Goal: Information Seeking & Learning: Learn about a topic

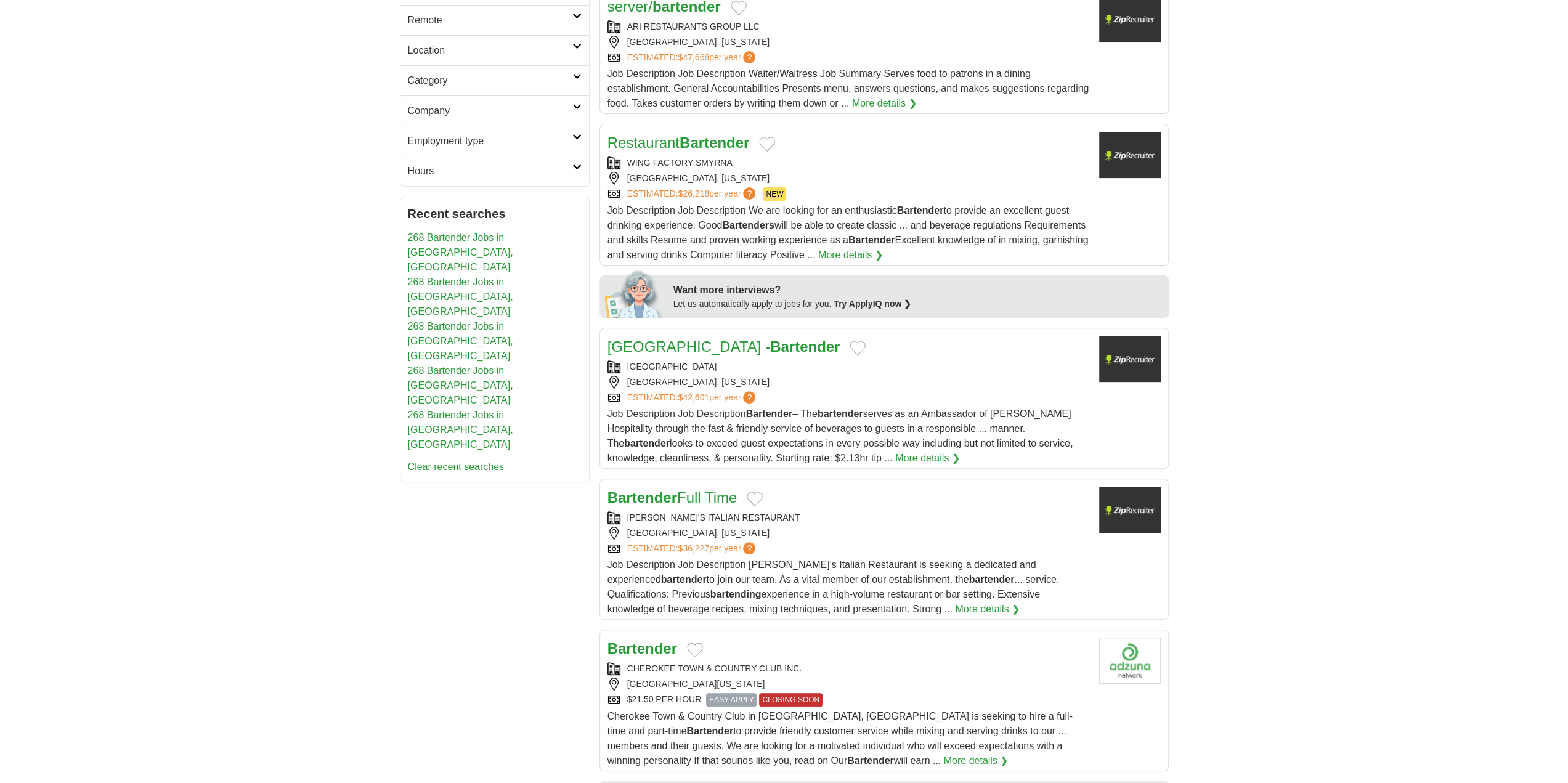
scroll to position [308, 0]
click at [895, 455] on link "More details ❯" at bounding box center [926, 458] width 64 height 15
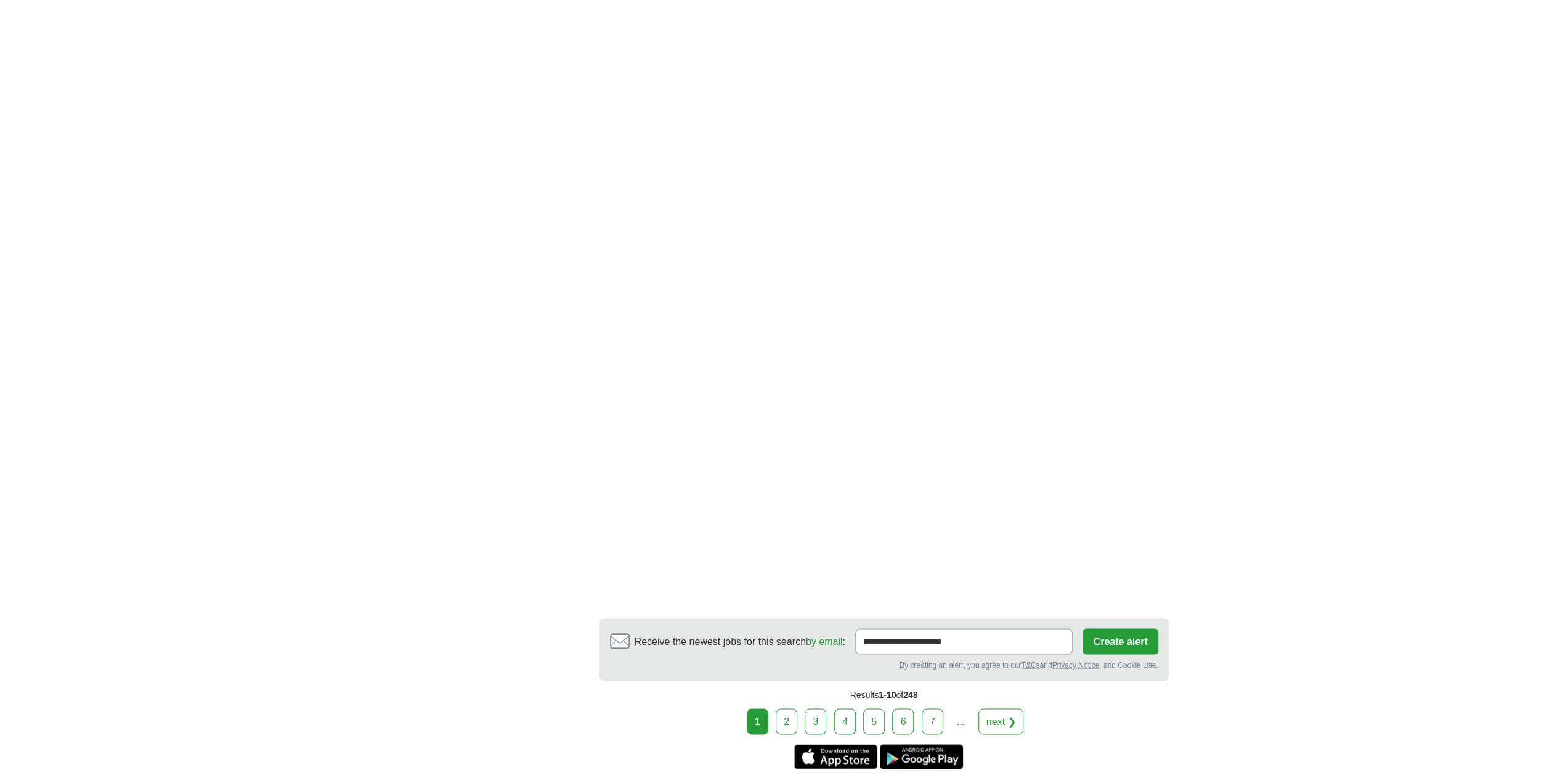
scroll to position [1951, 0]
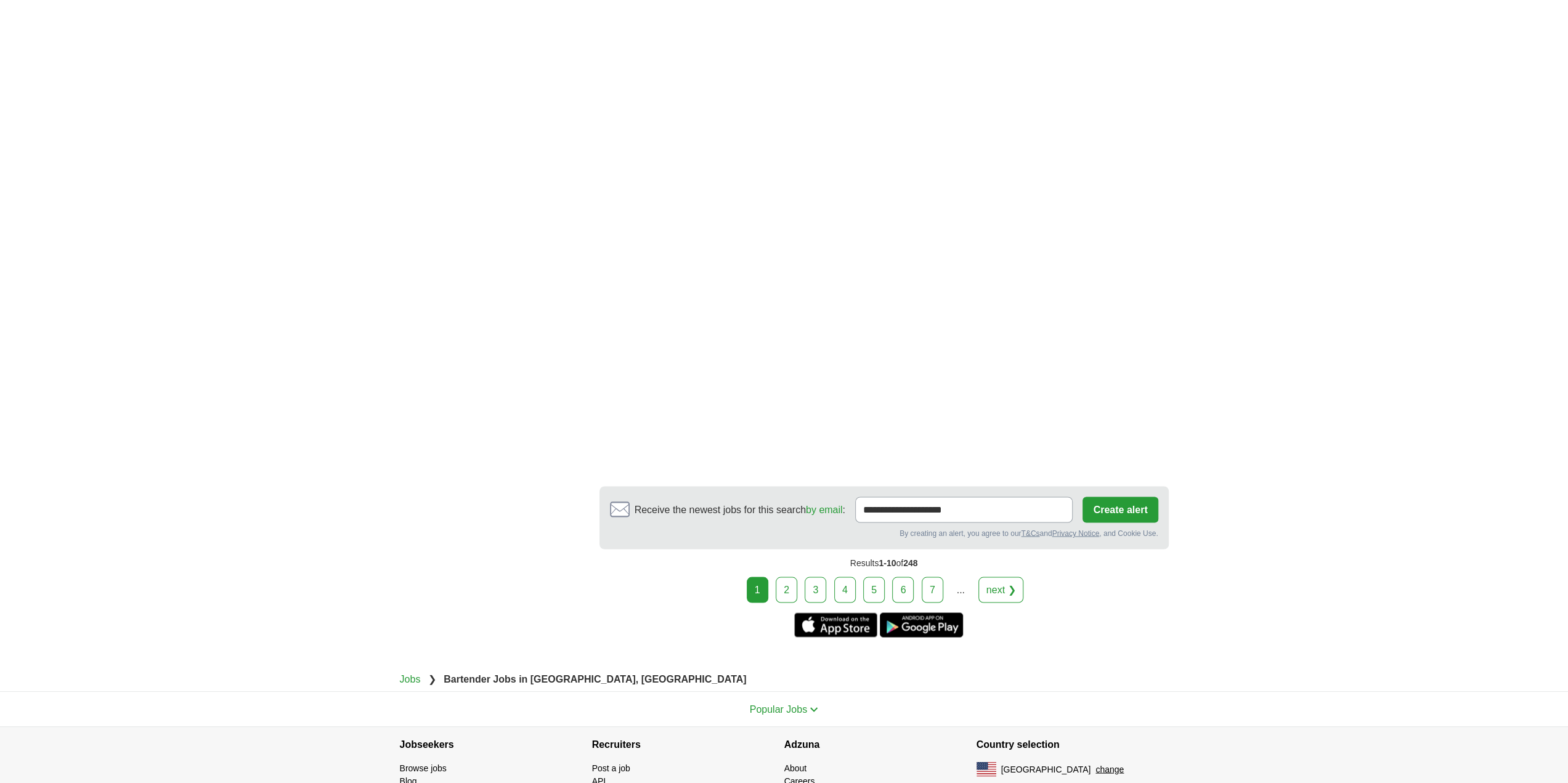
click at [1009, 578] on link "next ❯" at bounding box center [1001, 589] width 46 height 26
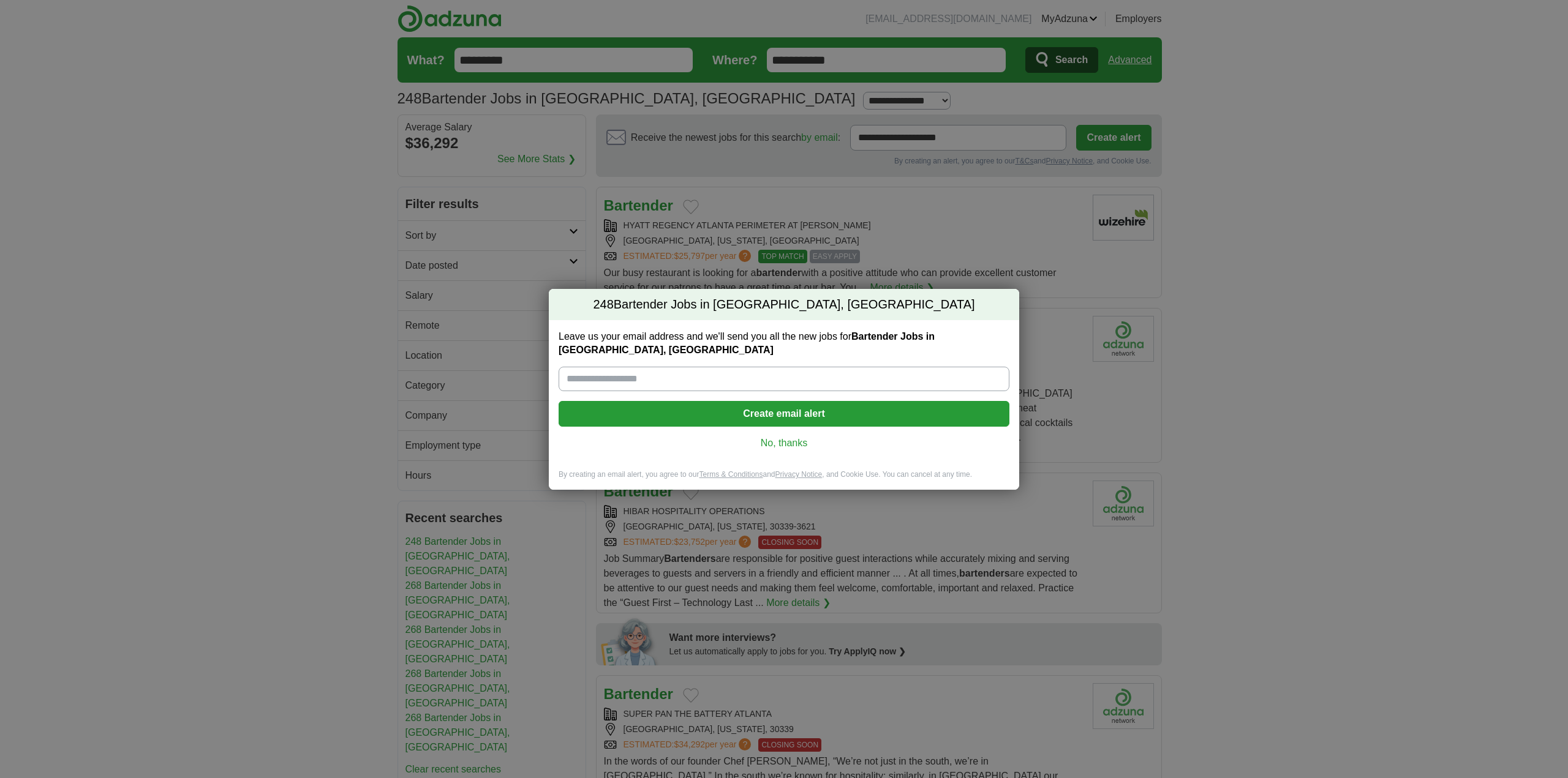
click at [770, 440] on link "No, thanks" at bounding box center [784, 442] width 431 height 13
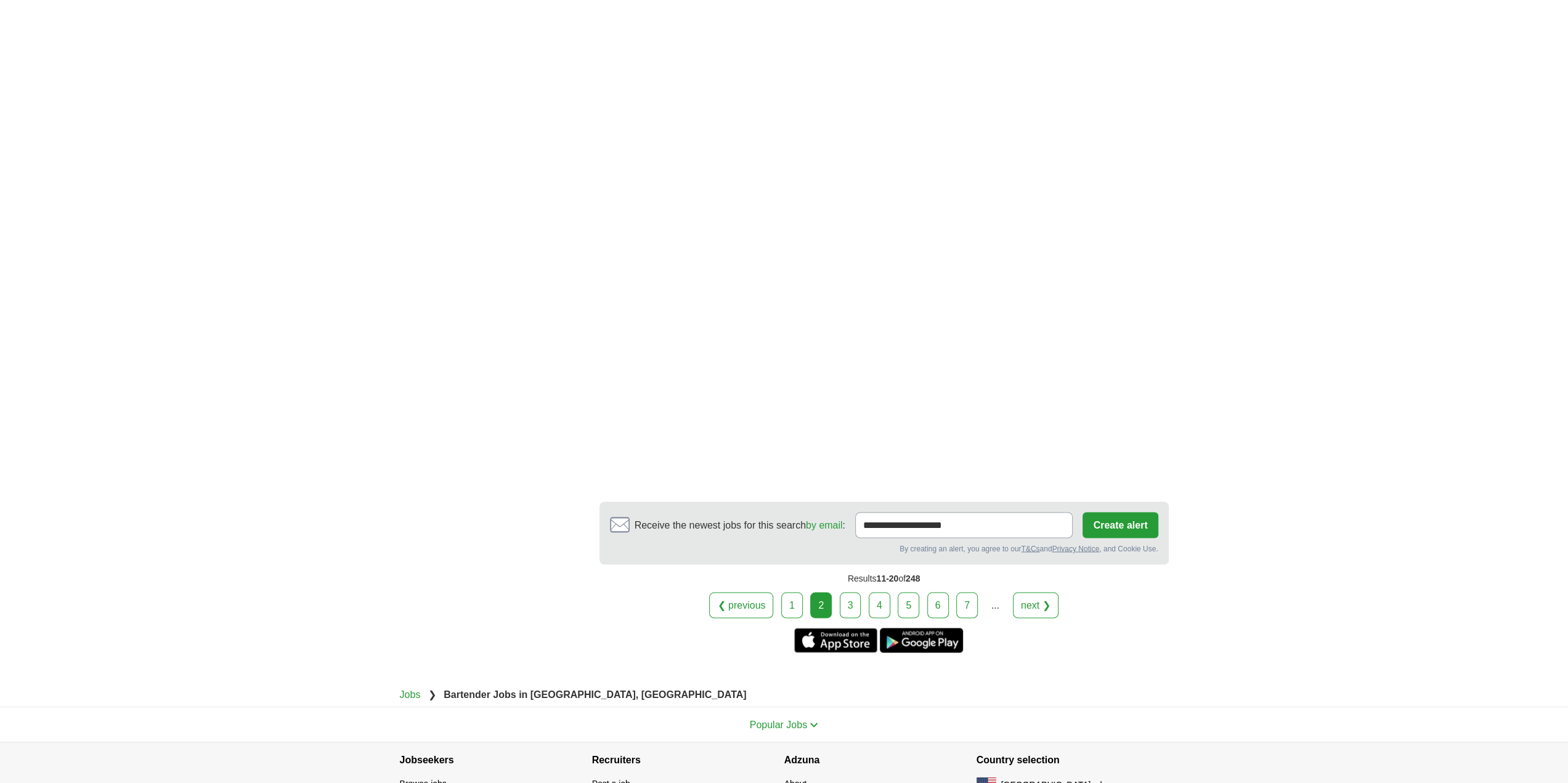
scroll to position [1951, 0]
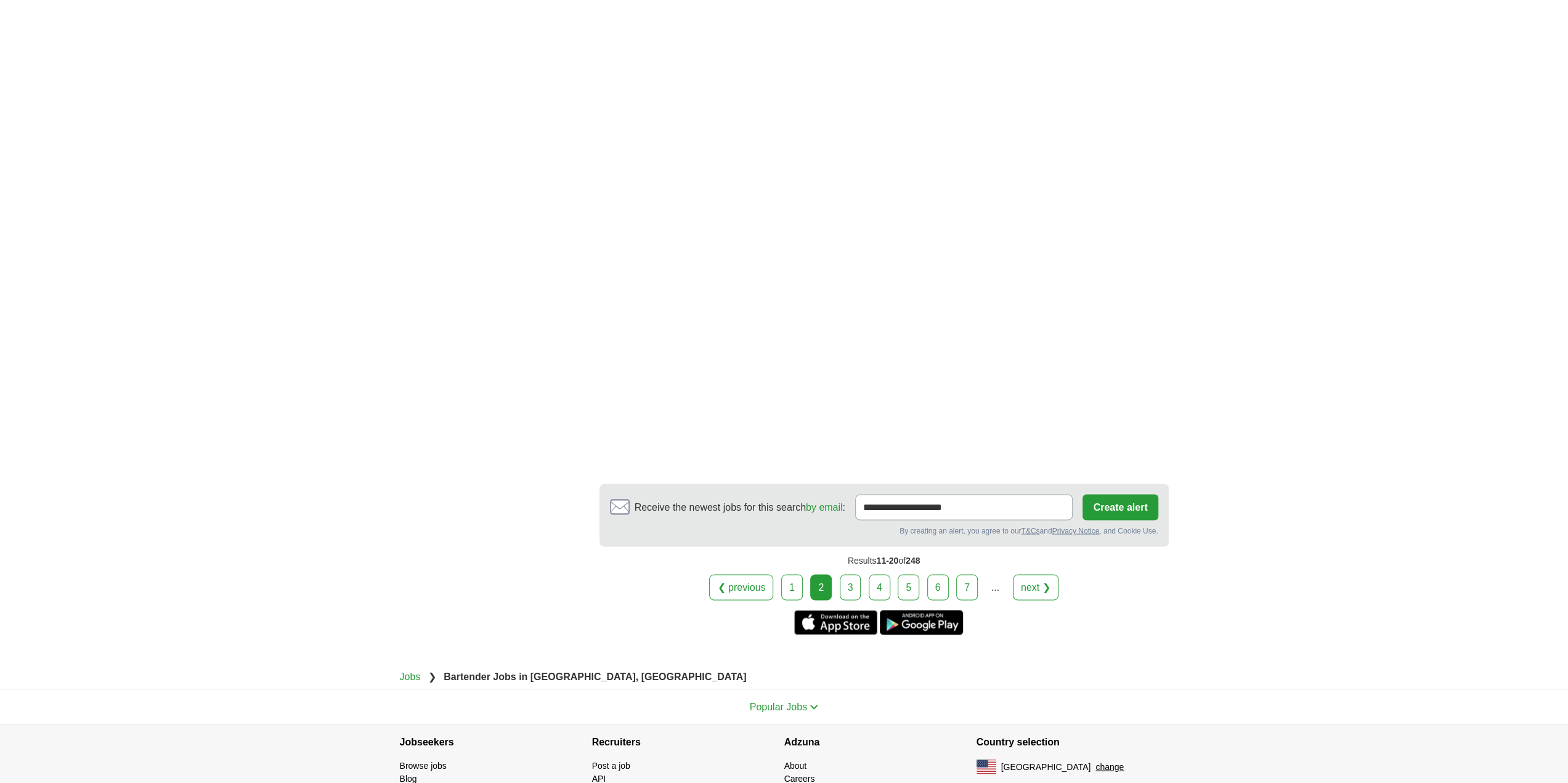
click at [1044, 574] on link "next ❯" at bounding box center [1036, 586] width 46 height 26
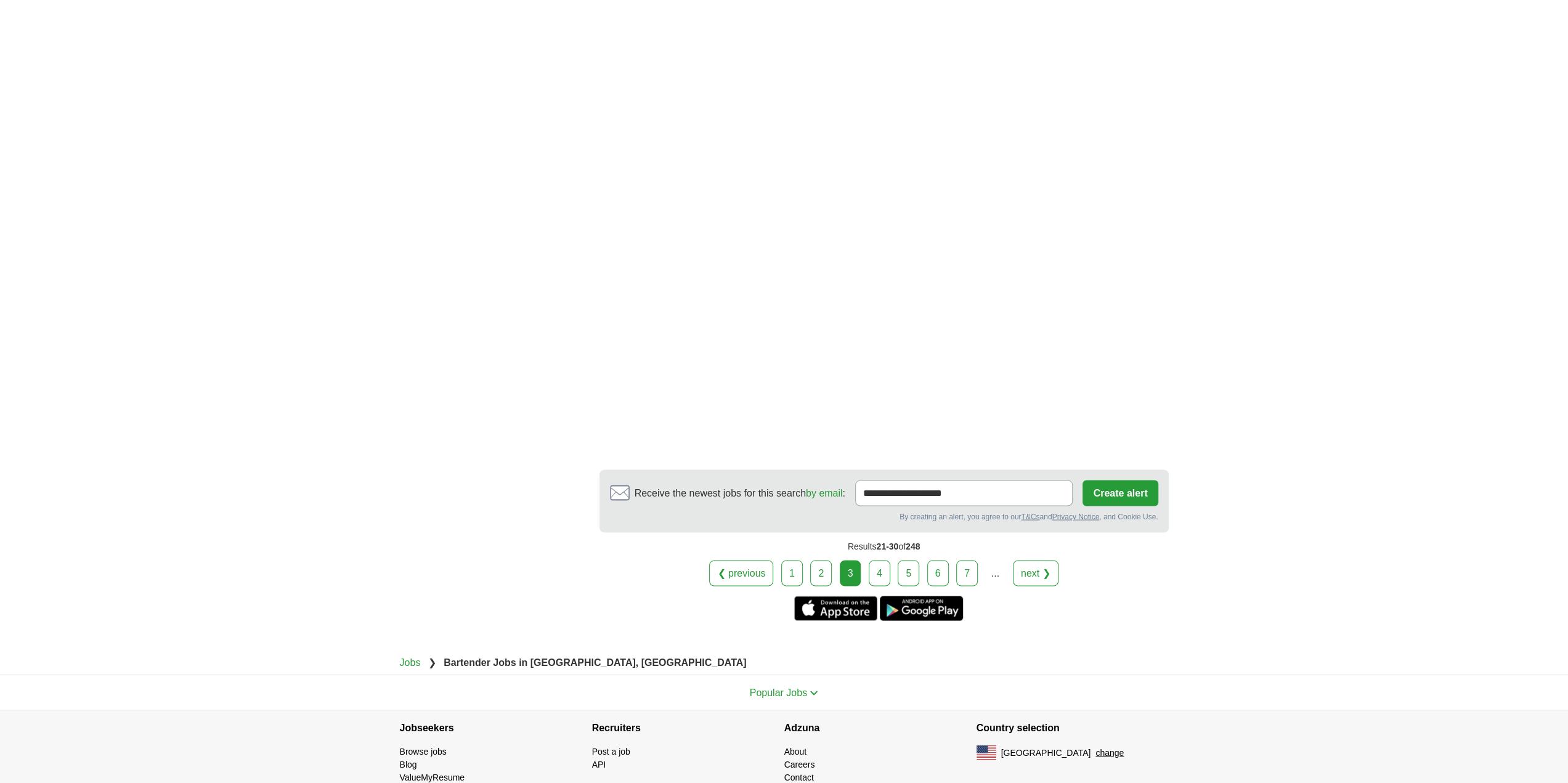
scroll to position [2054, 0]
click at [1038, 558] on link "next ❯" at bounding box center [1036, 570] width 46 height 26
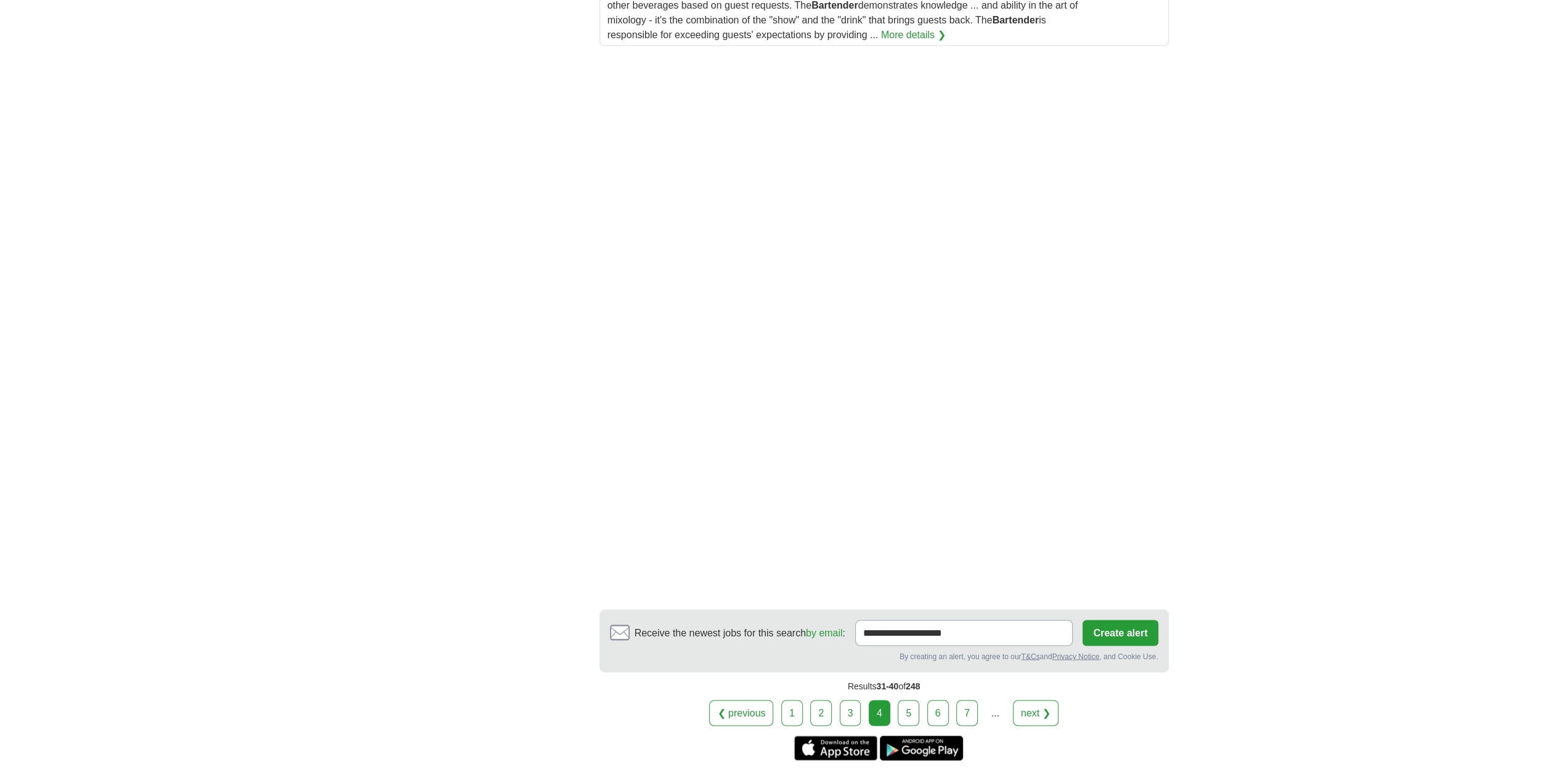
scroll to position [1746, 0]
click at [1037, 697] on link "next ❯" at bounding box center [1036, 709] width 46 height 26
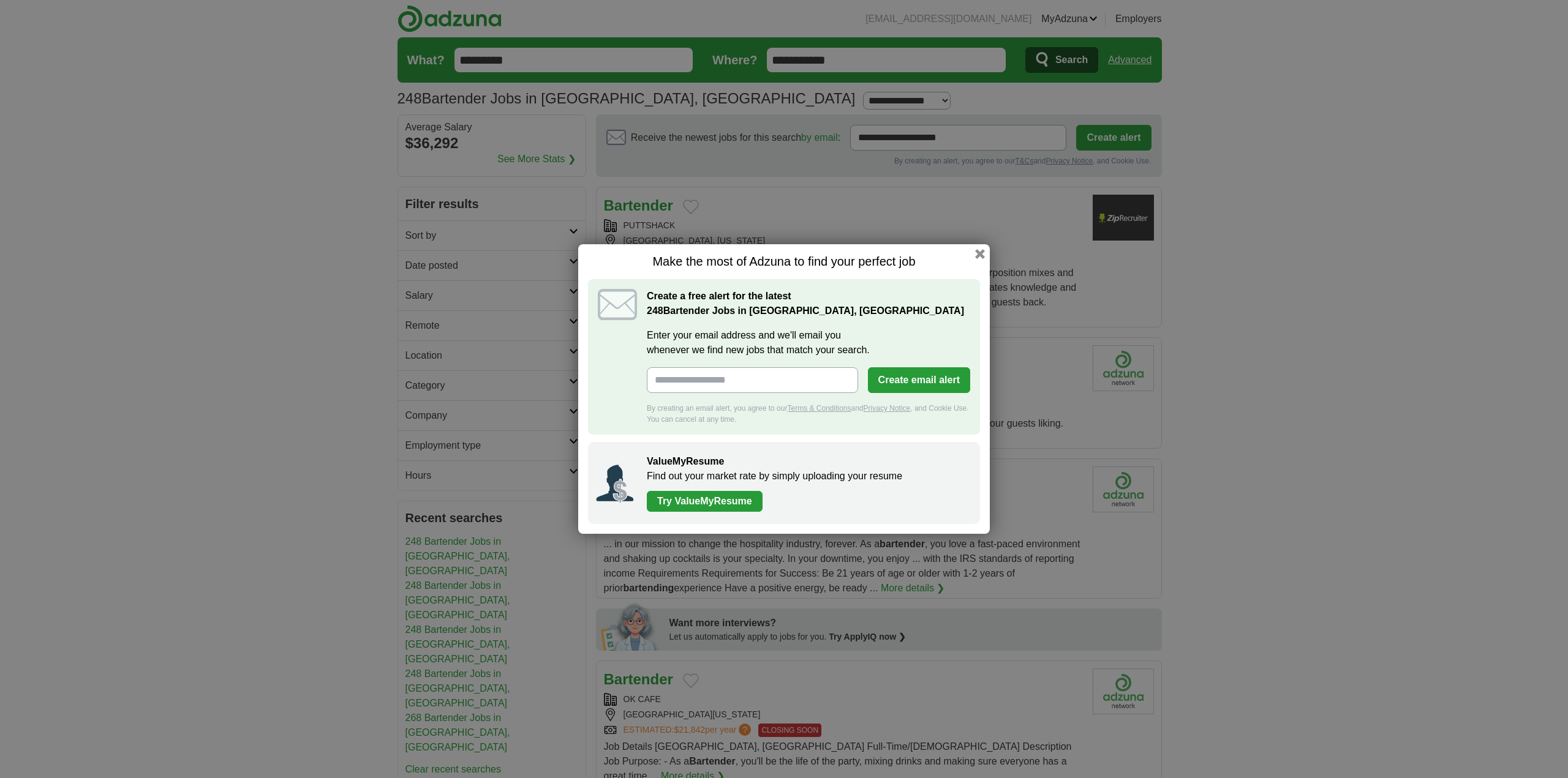
click at [972, 251] on div "Make the most of Adzuna to find your perfect job Create a free alert for the la…" at bounding box center [784, 389] width 412 height 290
click at [981, 256] on button "button" at bounding box center [980, 253] width 13 height 13
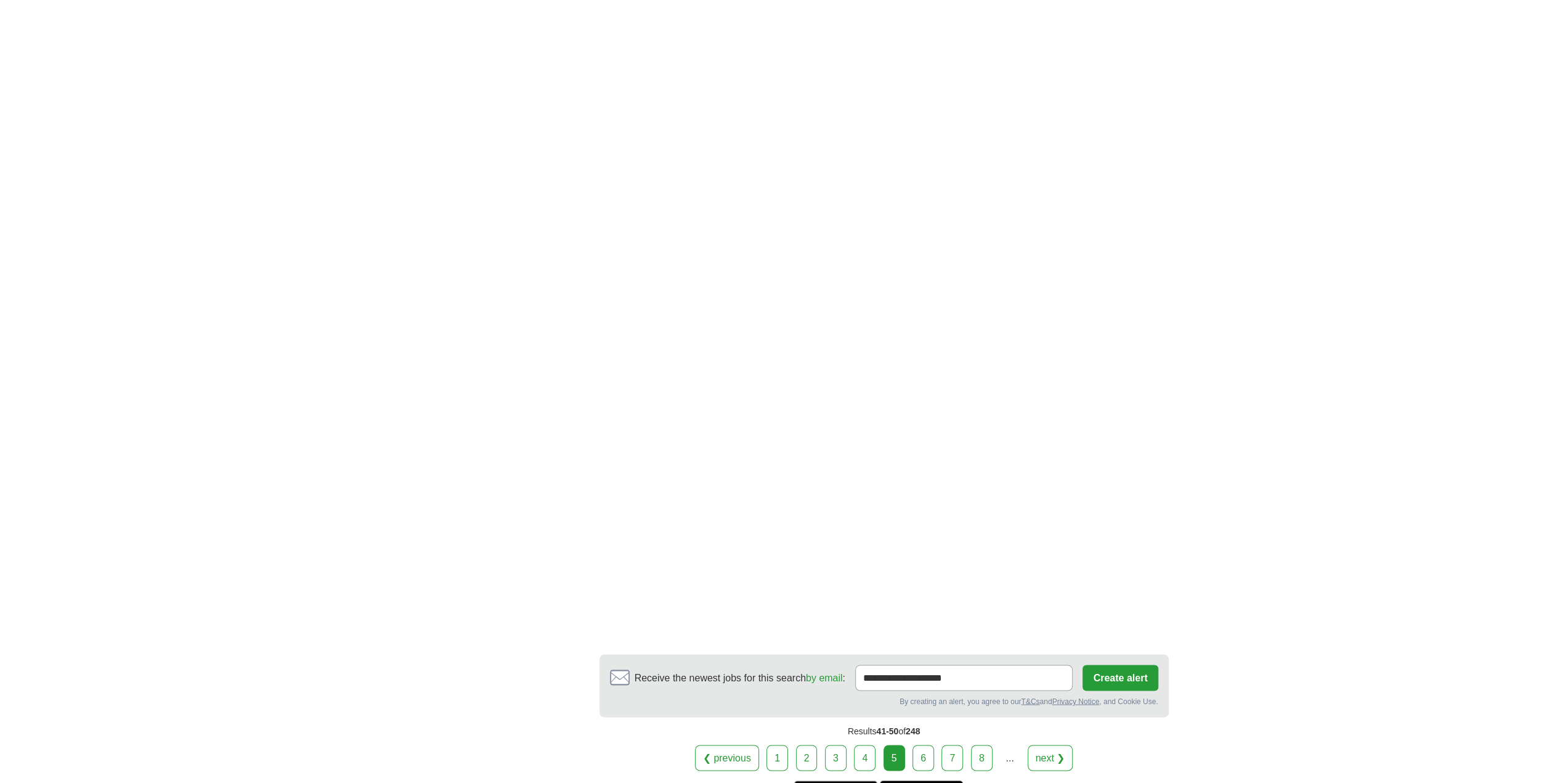
scroll to position [1746, 0]
click at [1044, 744] on link "next ❯" at bounding box center [1051, 757] width 46 height 26
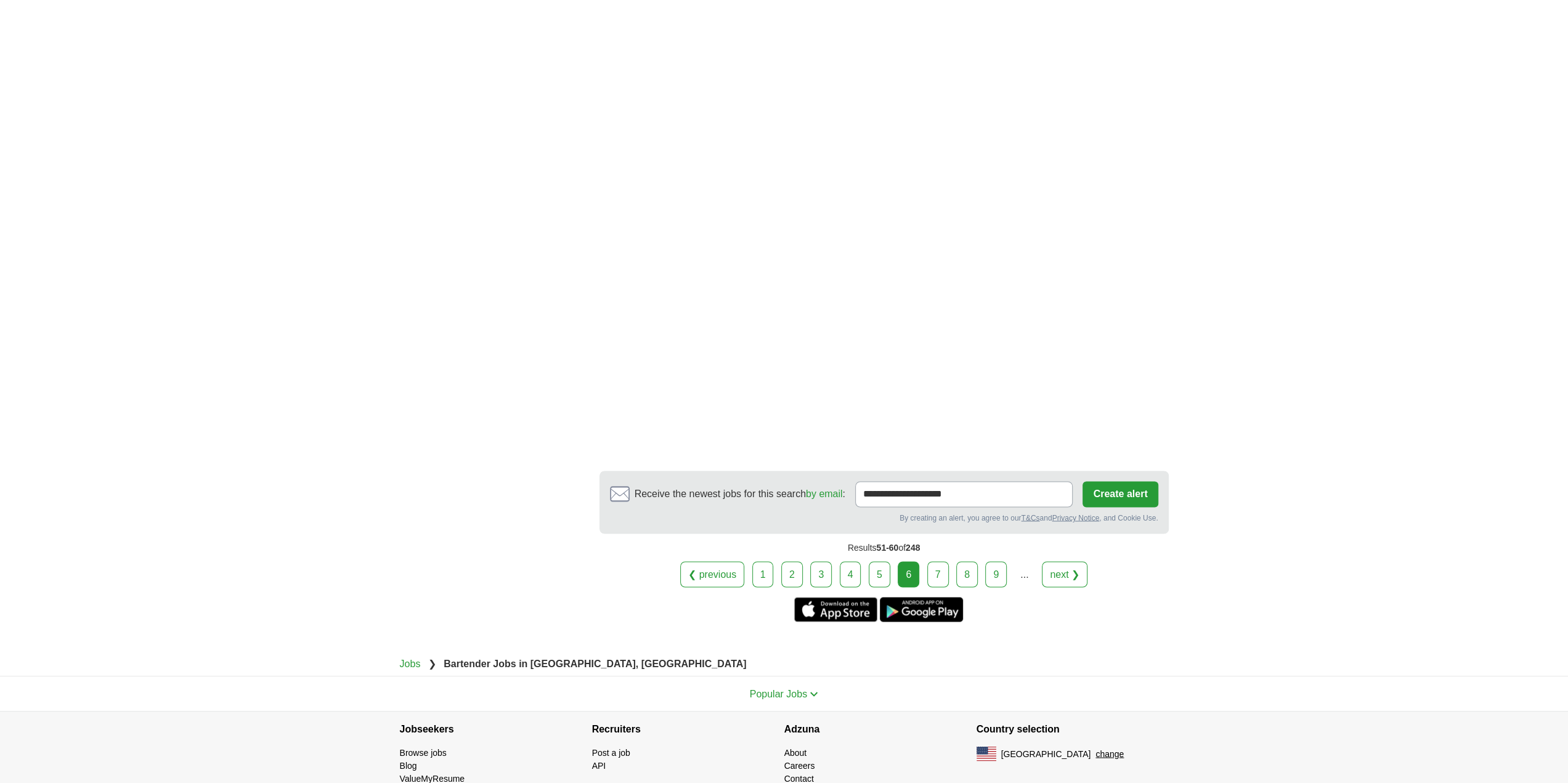
scroll to position [1849, 0]
click at [1057, 561] on link "next ❯" at bounding box center [1065, 573] width 46 height 26
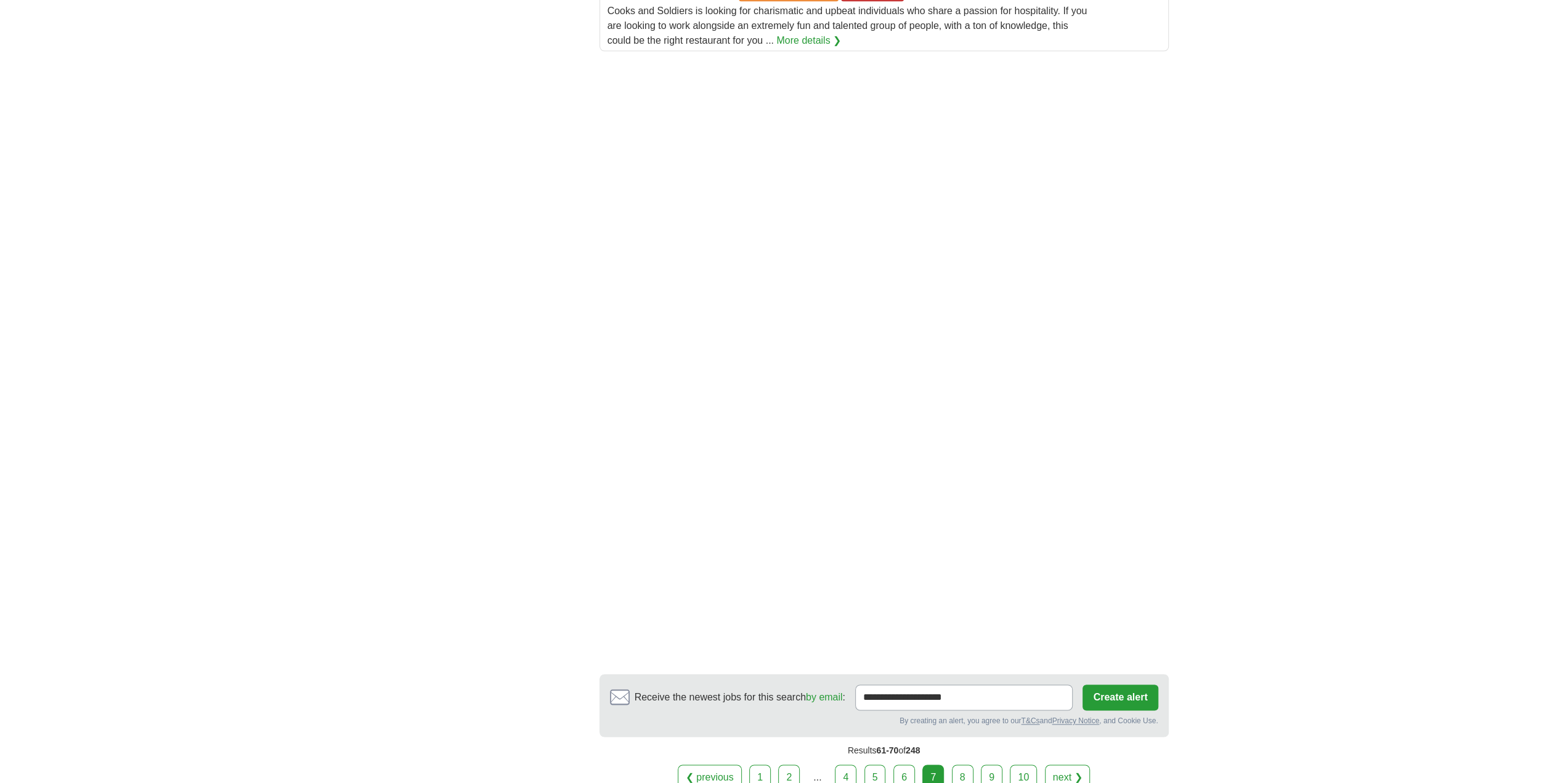
scroll to position [1540, 0]
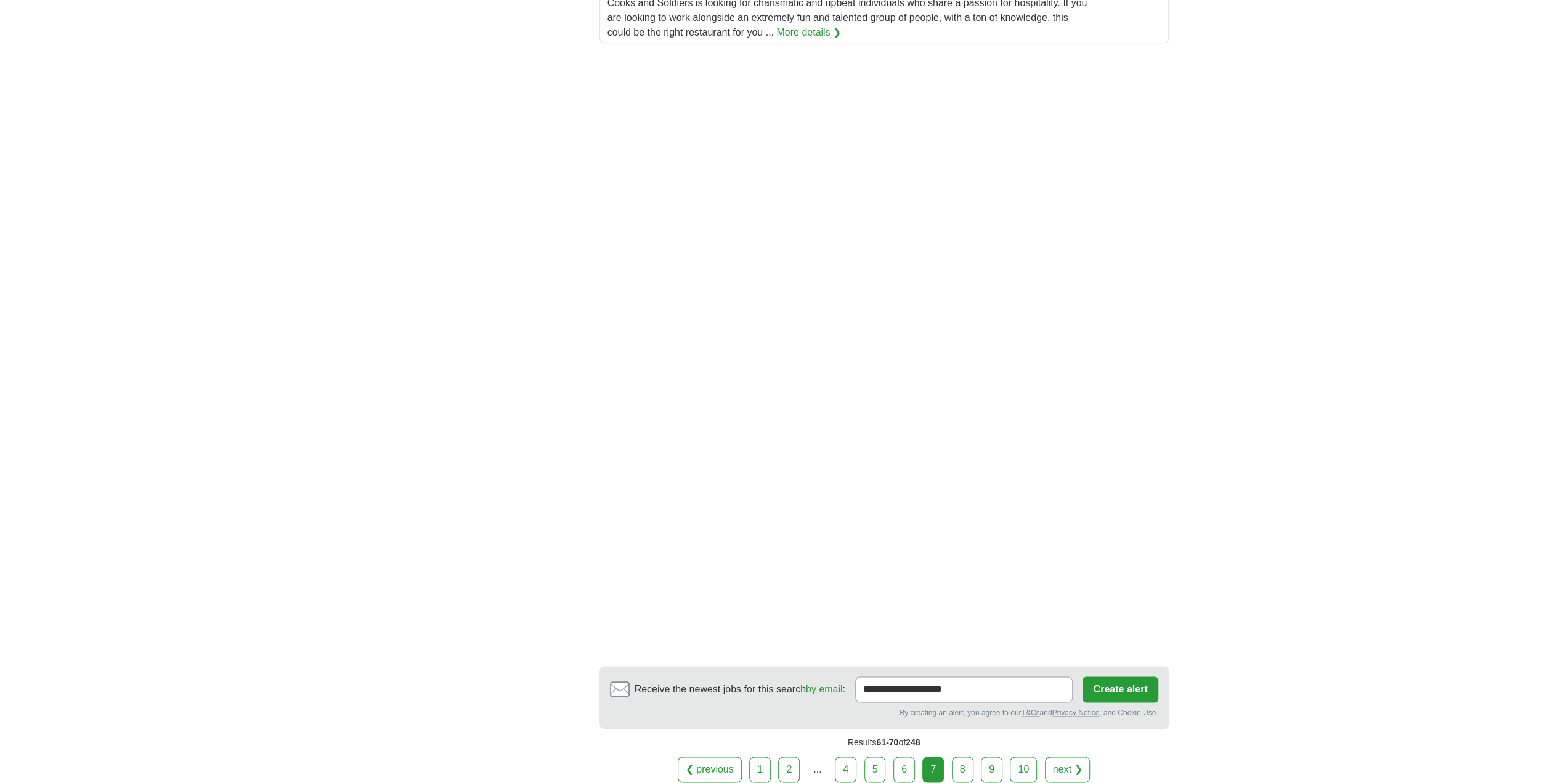
click at [1065, 757] on link "next ❯" at bounding box center [1067, 769] width 46 height 26
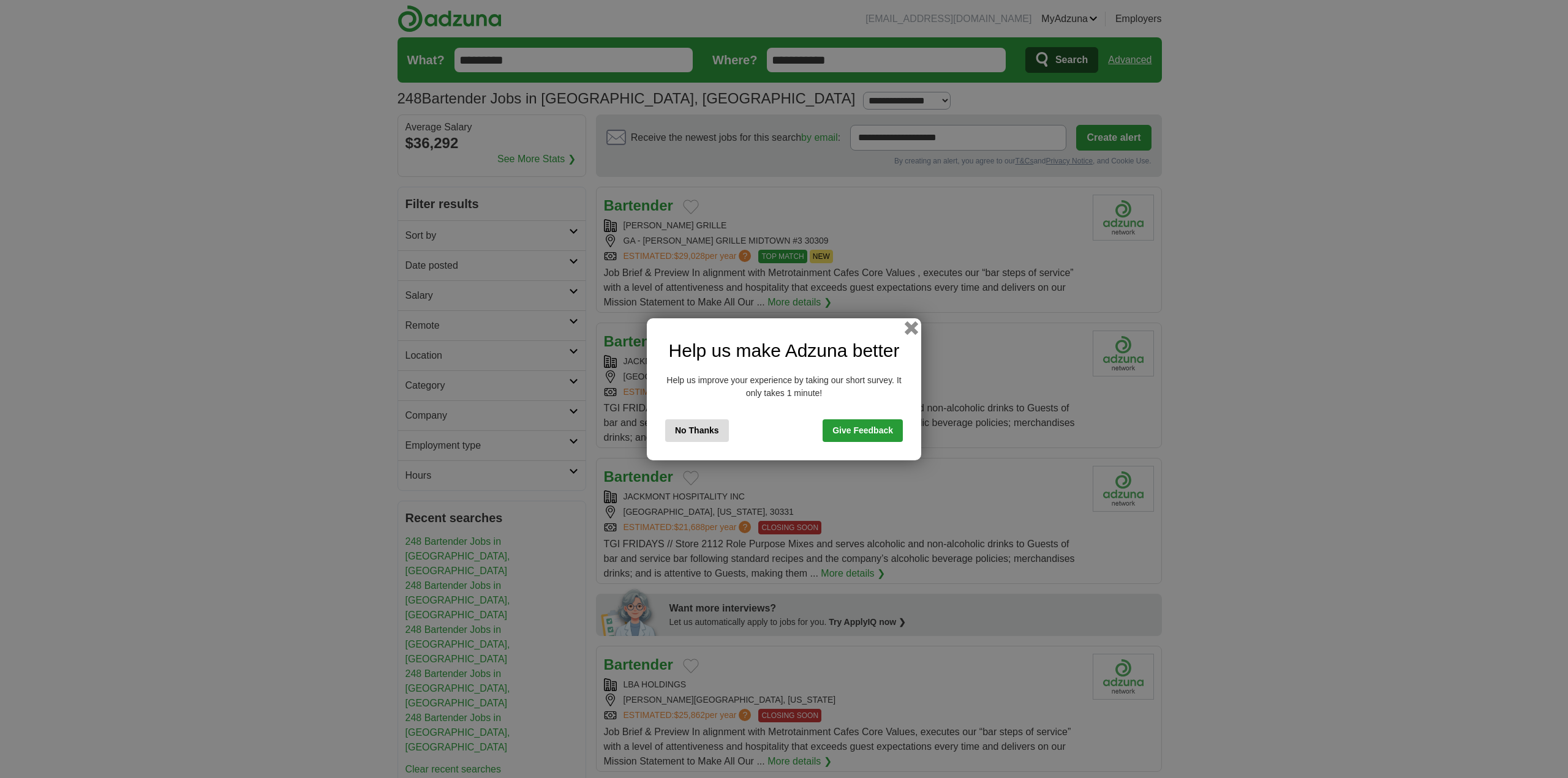
click at [910, 333] on button "button" at bounding box center [911, 327] width 13 height 13
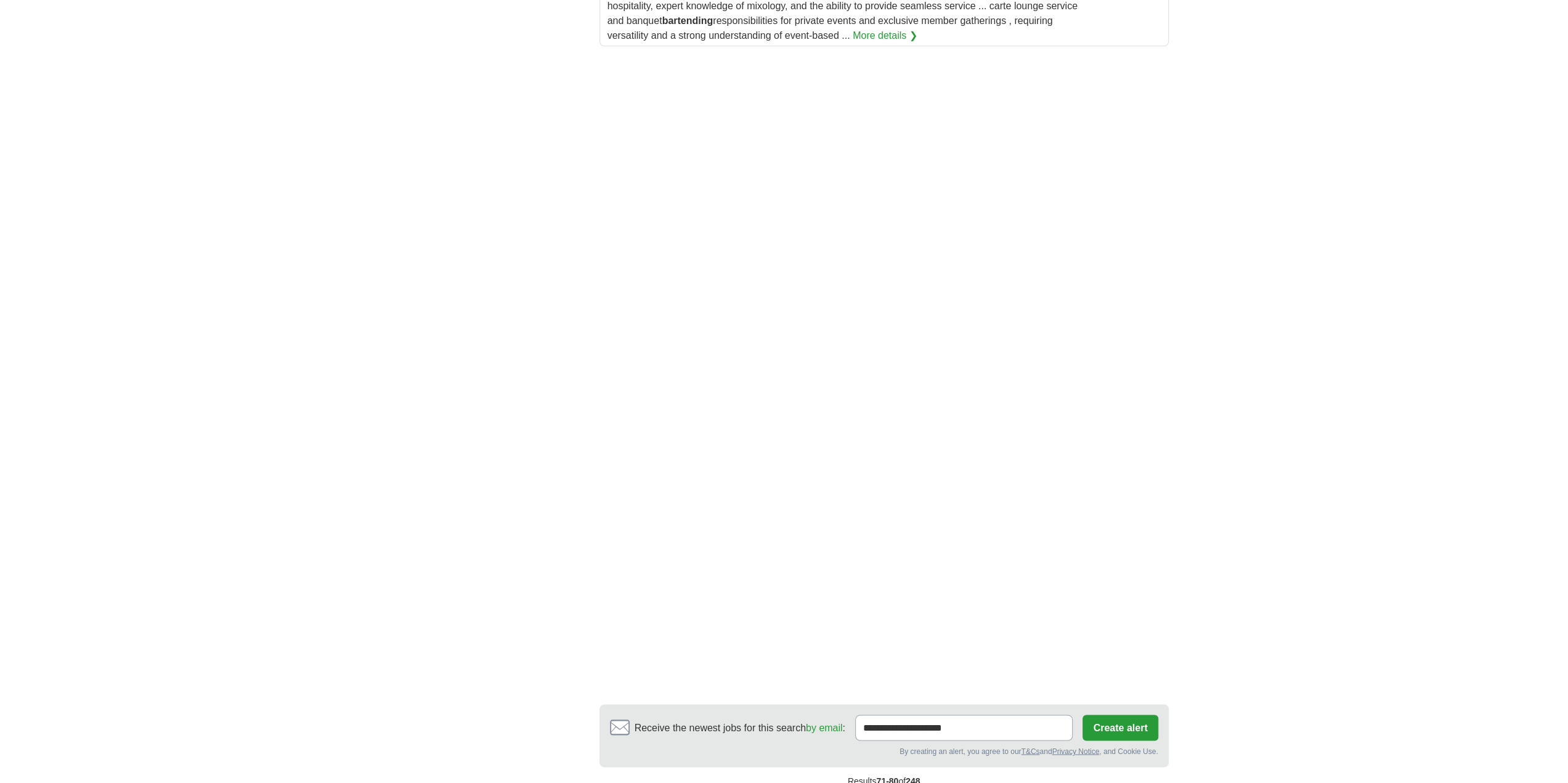
scroll to position [1917, 0]
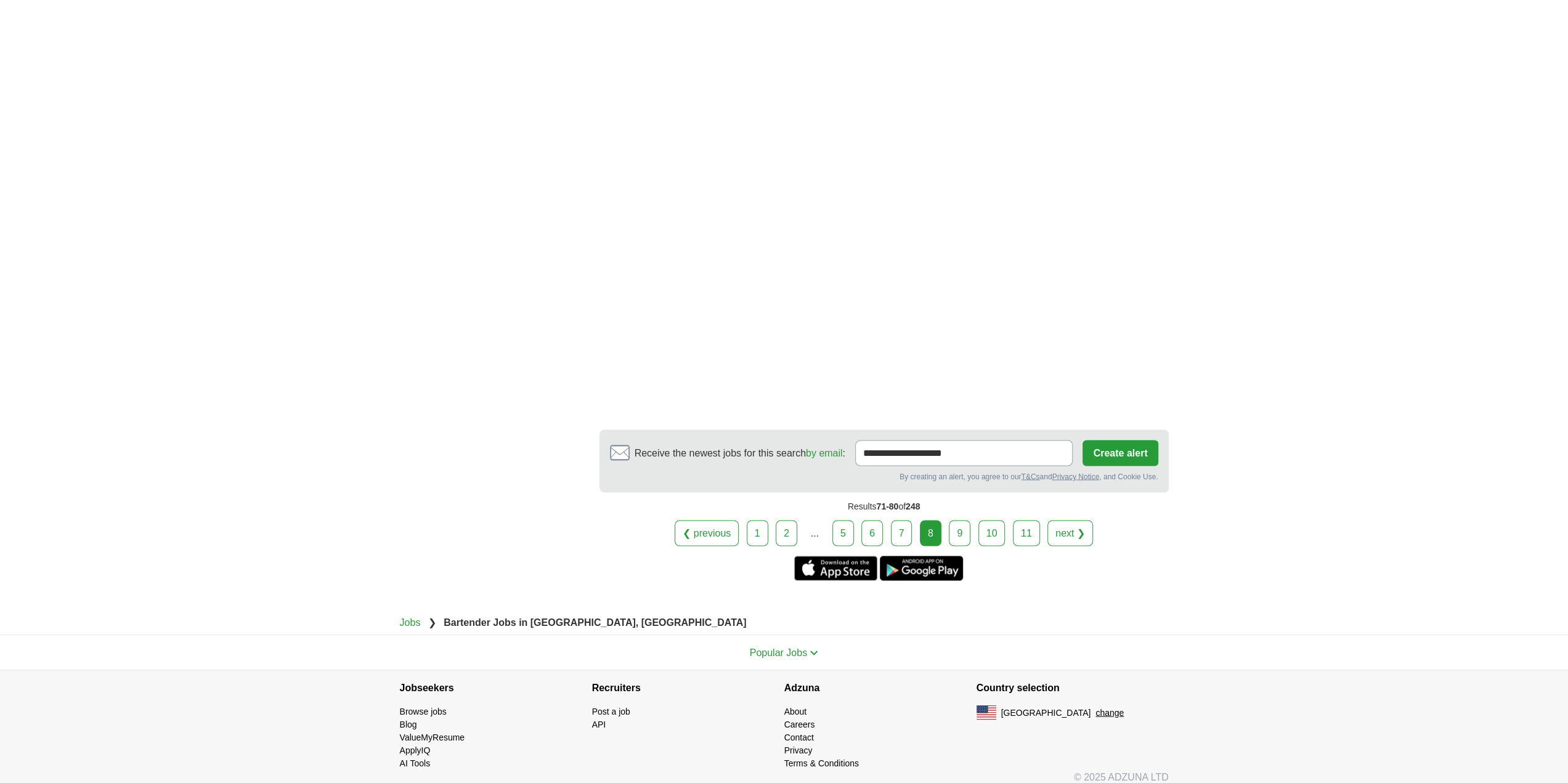
click at [1056, 521] on link "next ❯" at bounding box center [1070, 533] width 46 height 26
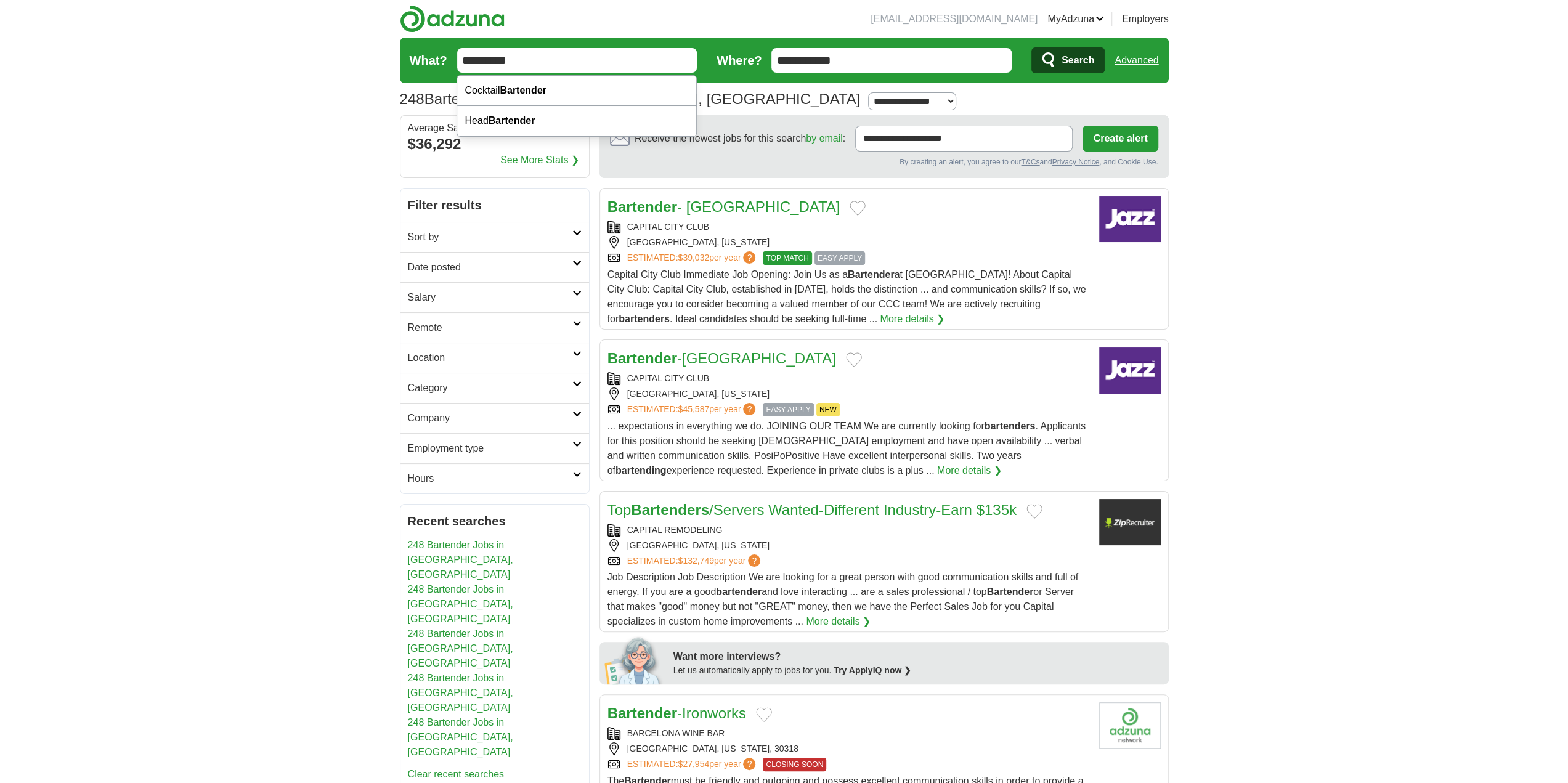
drag, startPoint x: 576, startPoint y: 58, endPoint x: 275, endPoint y: 50, distance: 301.1
click at [509, 144] on div "Brand Ambassador" at bounding box center [576, 151] width 239 height 30
type input "**********"
click at [1063, 56] on span "Search" at bounding box center [1077, 61] width 33 height 25
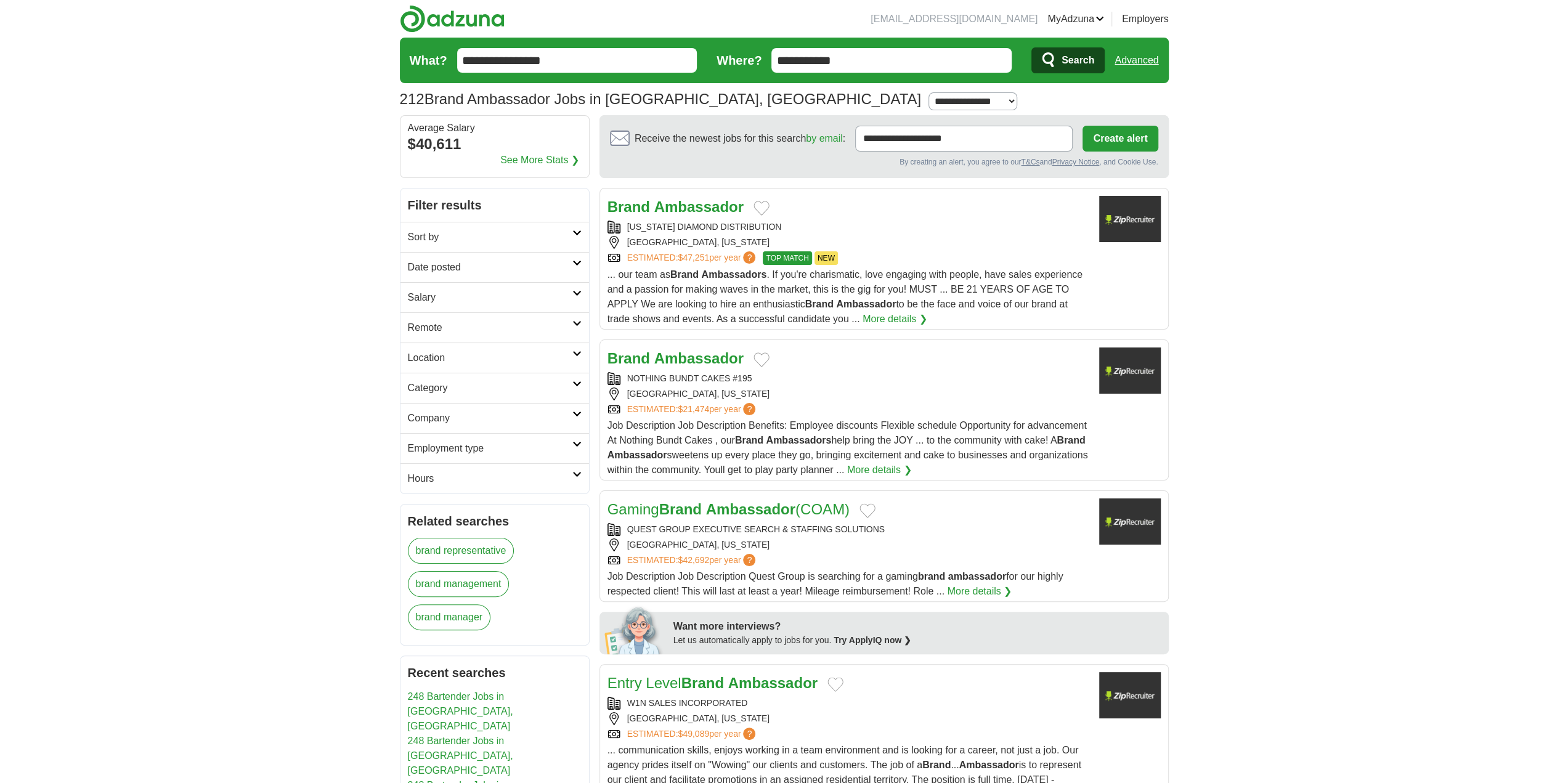
click at [901, 69] on input "**********" at bounding box center [891, 61] width 241 height 25
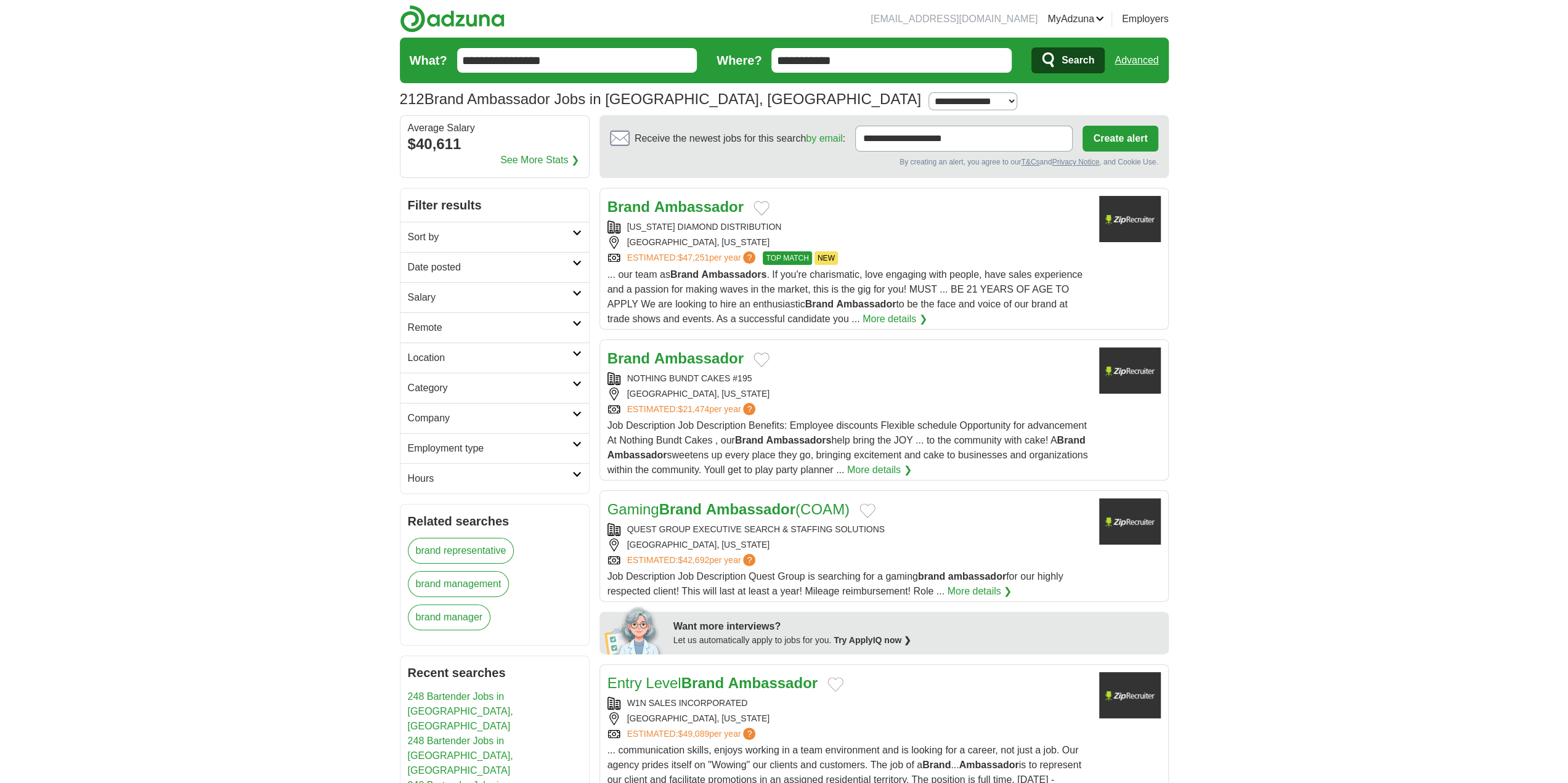
click at [977, 588] on link "More details ❯" at bounding box center [978, 592] width 64 height 15
click at [885, 317] on link "More details ❯" at bounding box center [894, 319] width 64 height 15
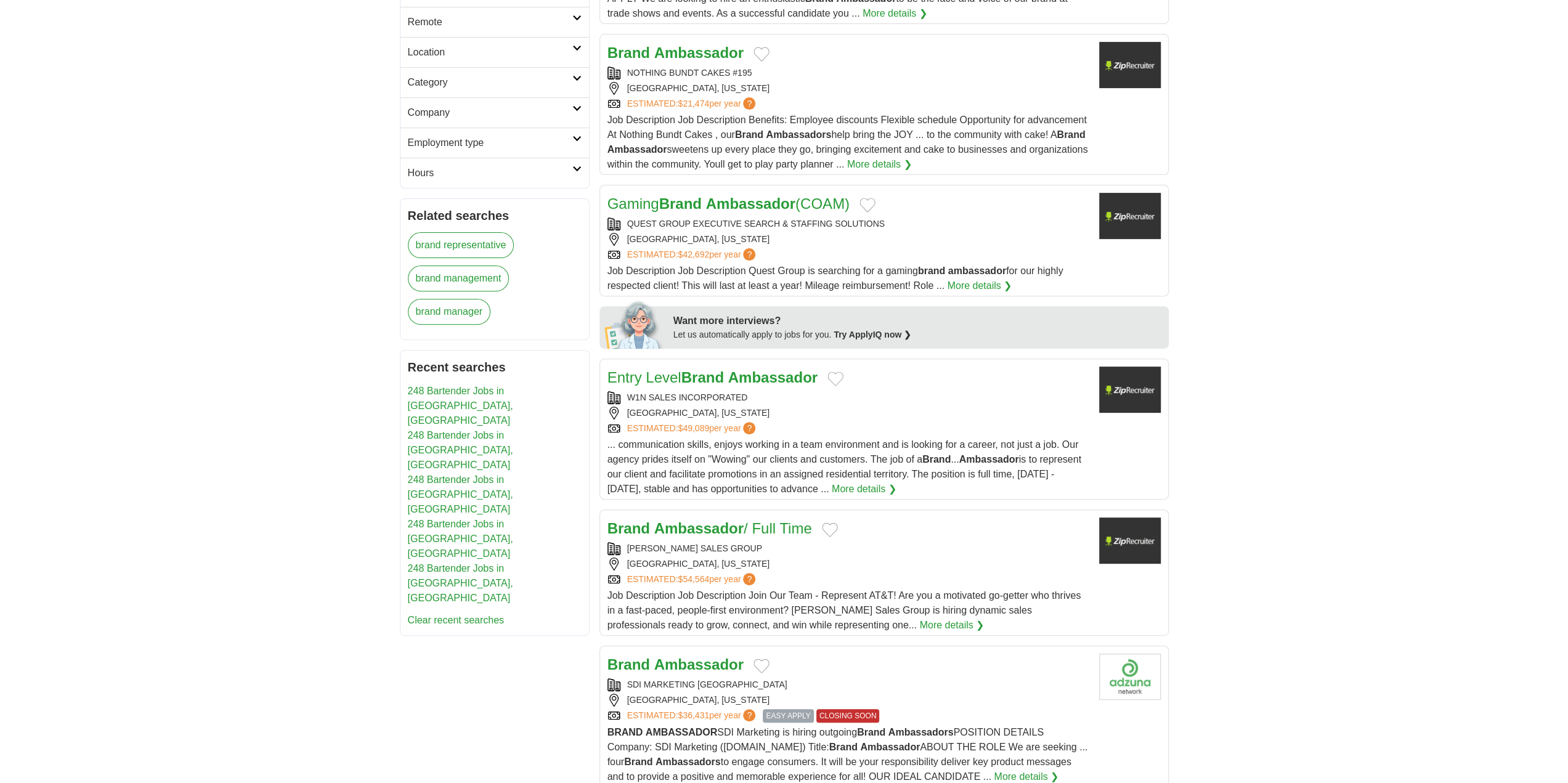
scroll to position [308, 0]
click at [737, 377] on strong "Ambassador" at bounding box center [772, 375] width 89 height 17
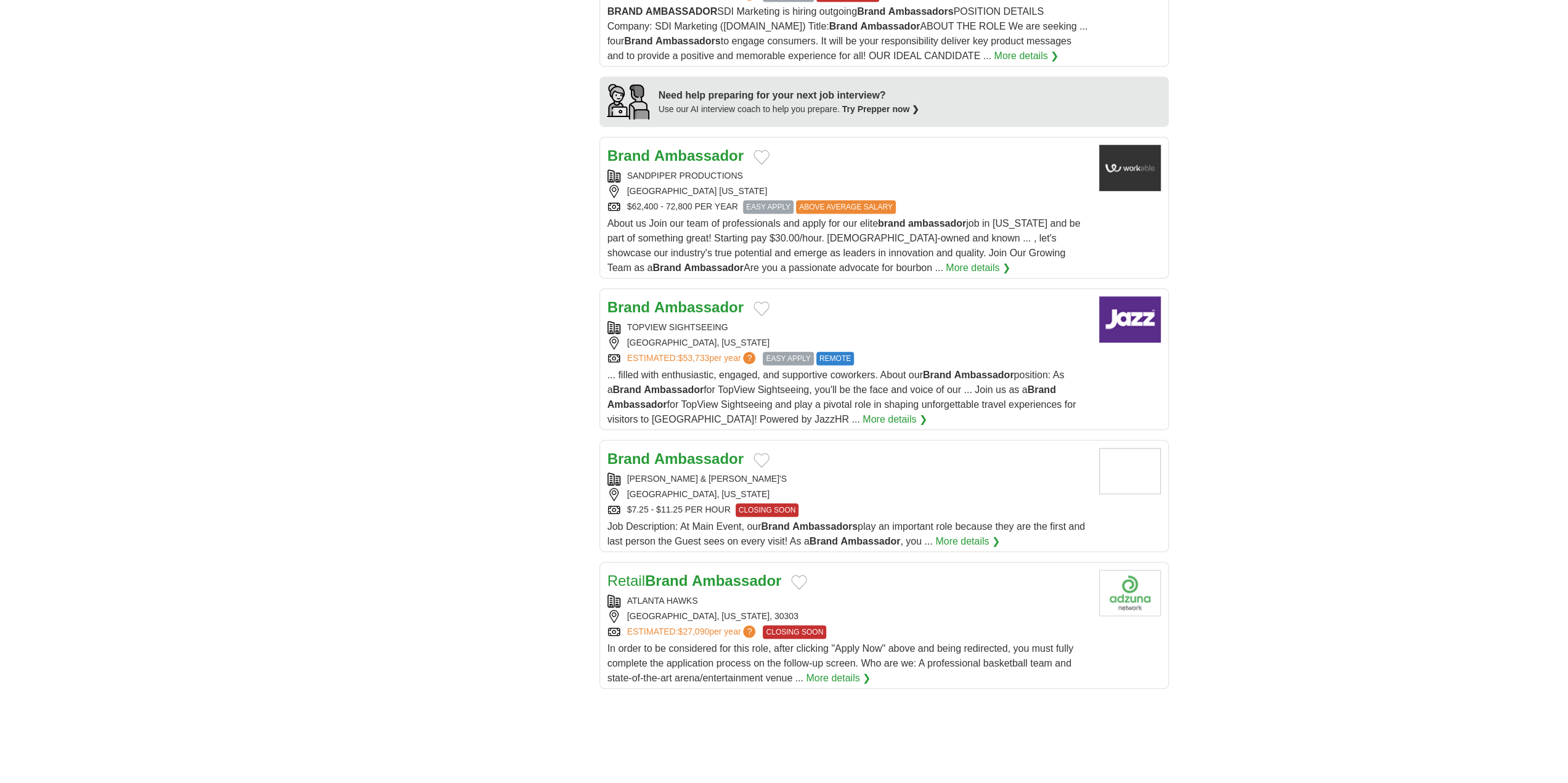
scroll to position [1026, 0]
click at [979, 534] on link "More details ❯" at bounding box center [967, 541] width 64 height 15
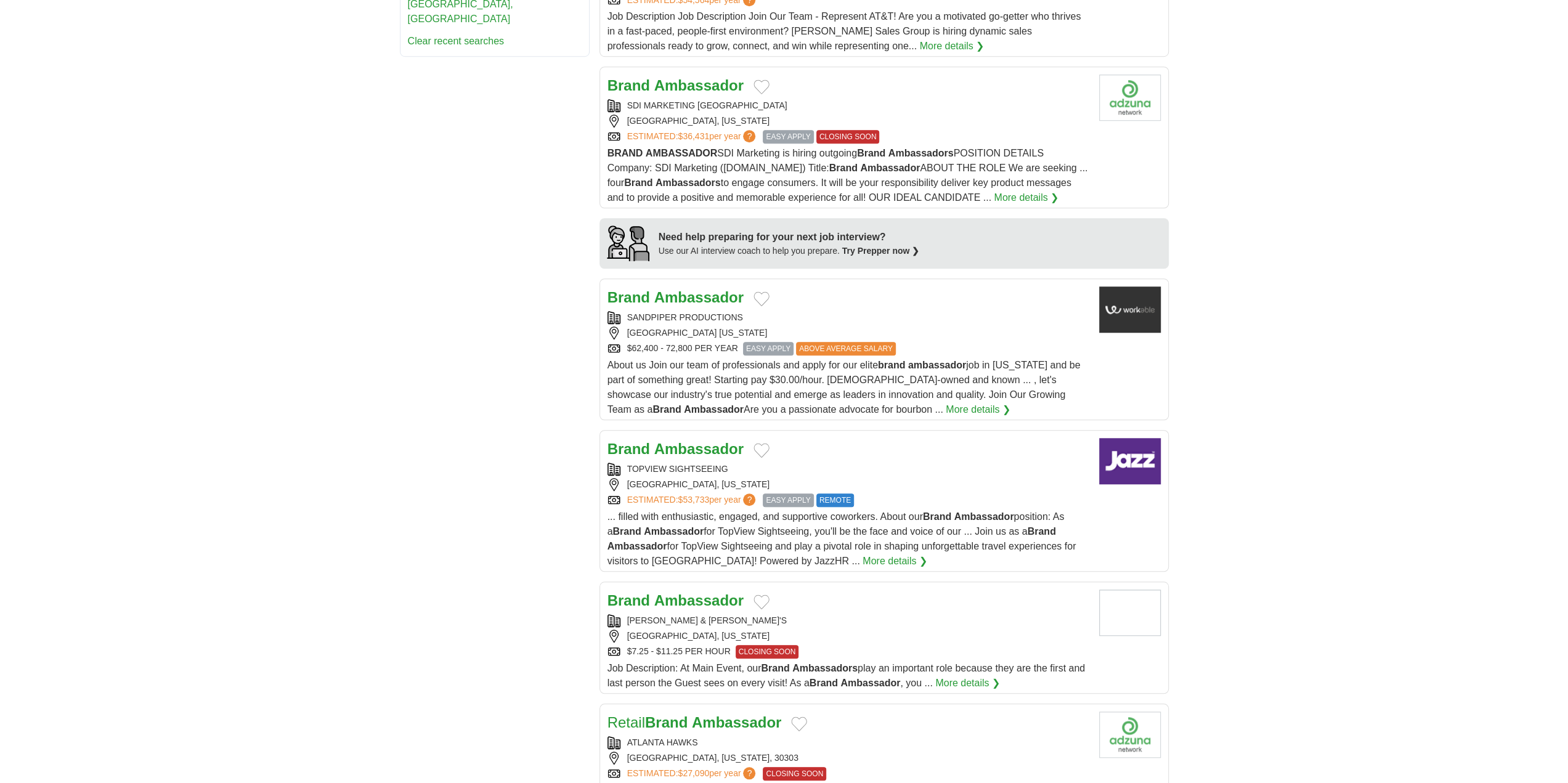
scroll to position [884, 0]
click at [713, 443] on strong "Ambassador" at bounding box center [698, 449] width 89 height 17
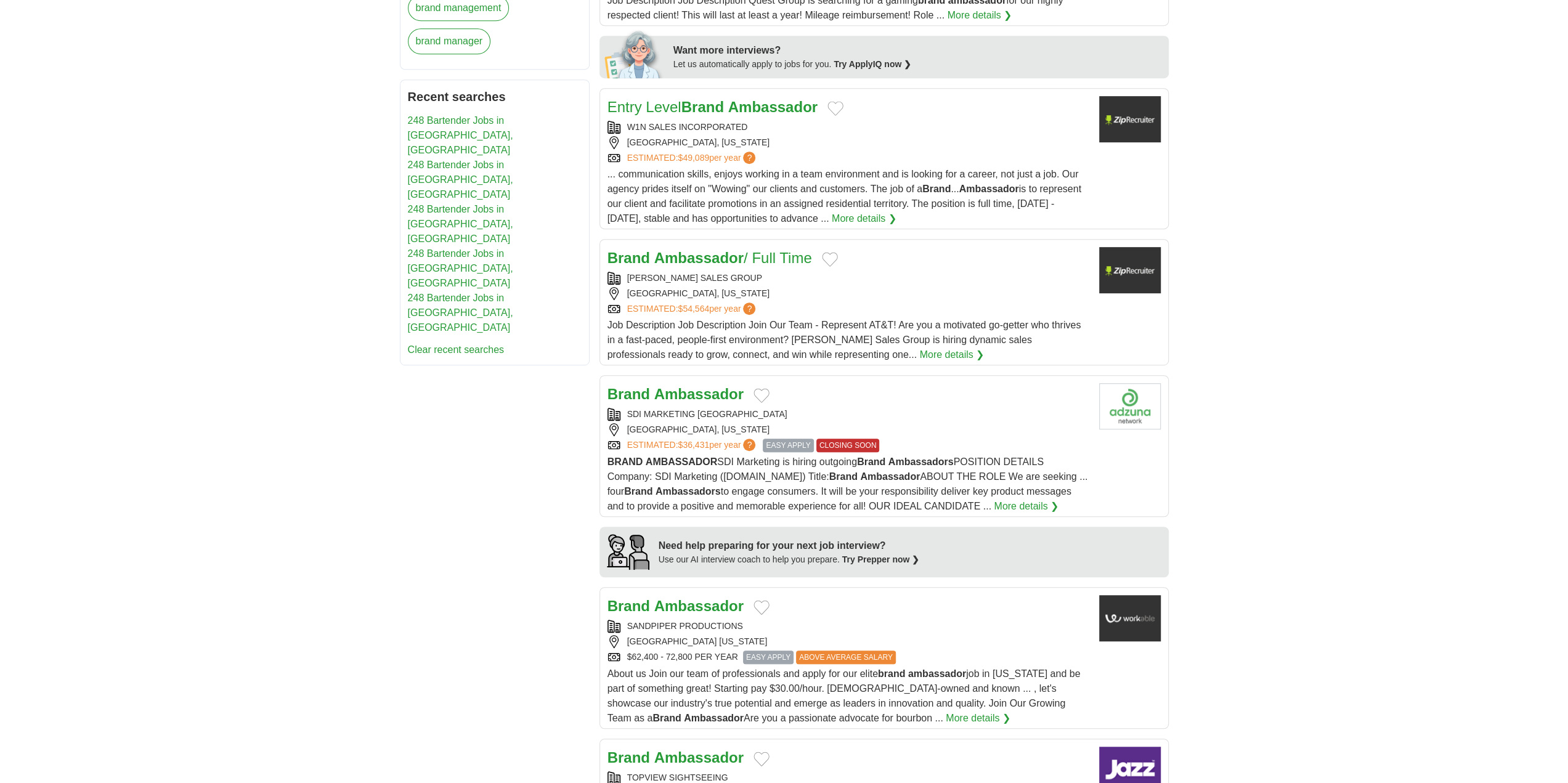
scroll to position [0, 0]
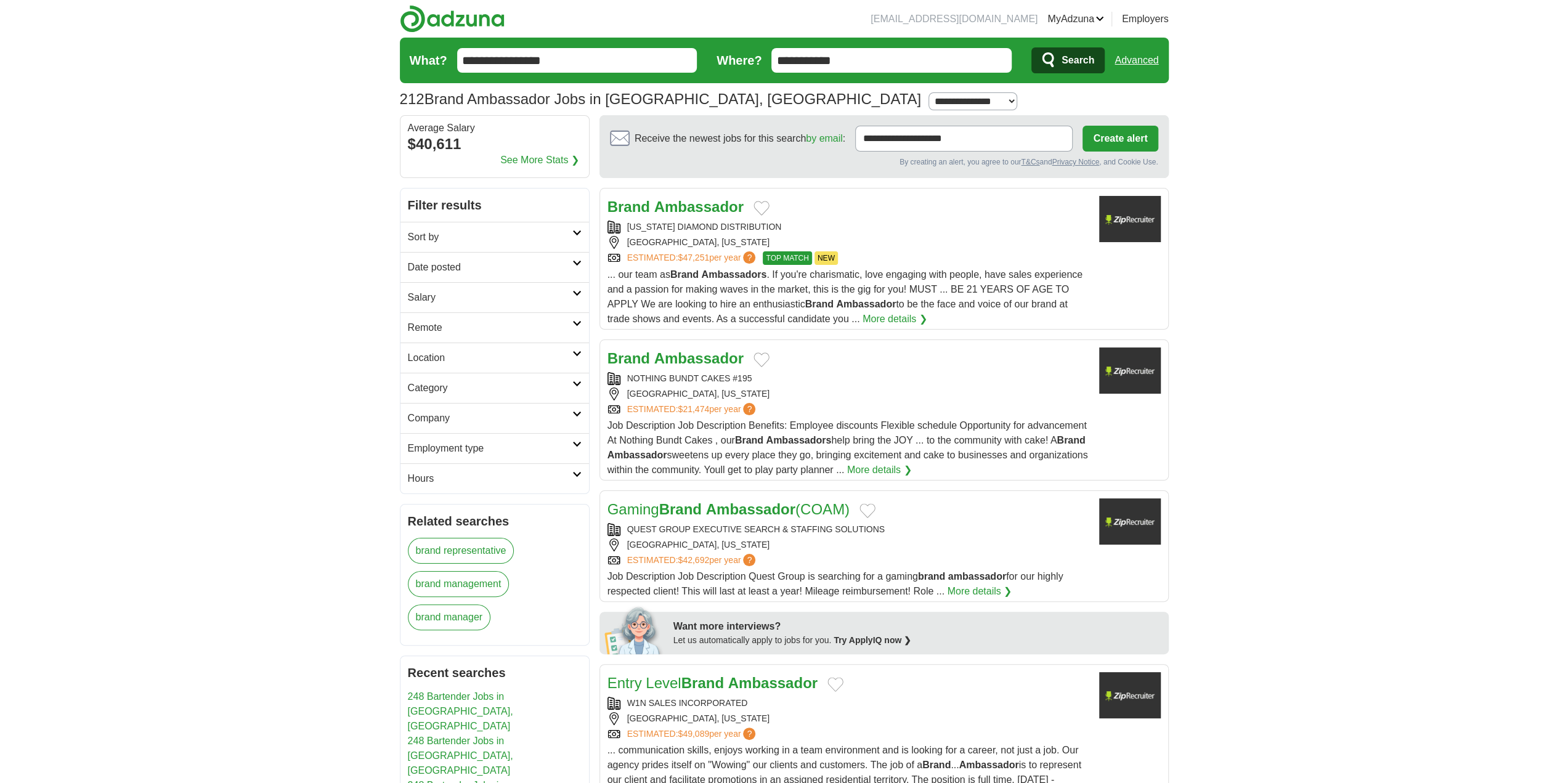
click at [665, 63] on input "**********" at bounding box center [577, 61] width 241 height 25
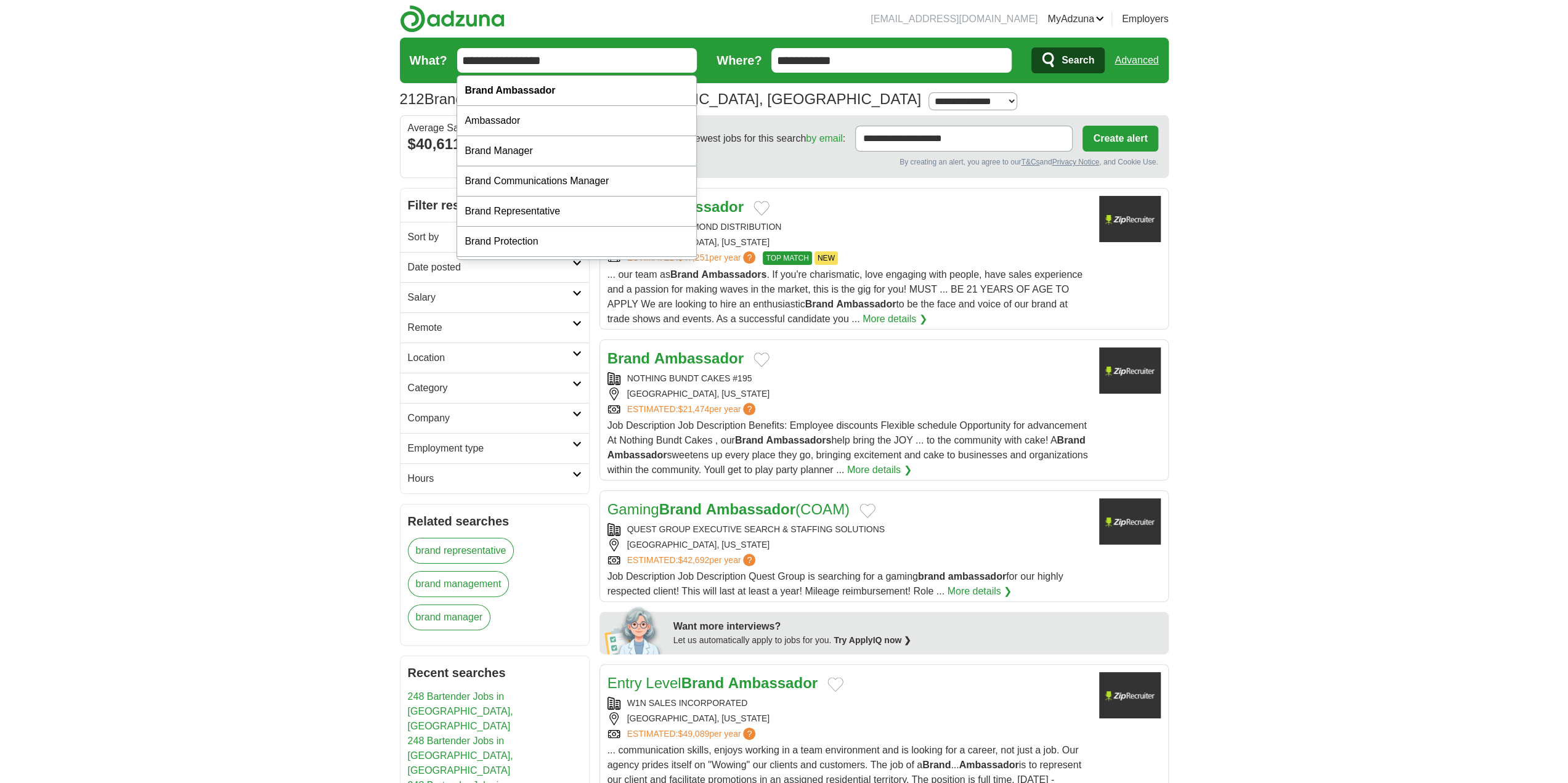
drag, startPoint x: 665, startPoint y: 63, endPoint x: 132, endPoint y: 58, distance: 533.0
click at [1031, 48] on button "Search" at bounding box center [1067, 60] width 73 height 26
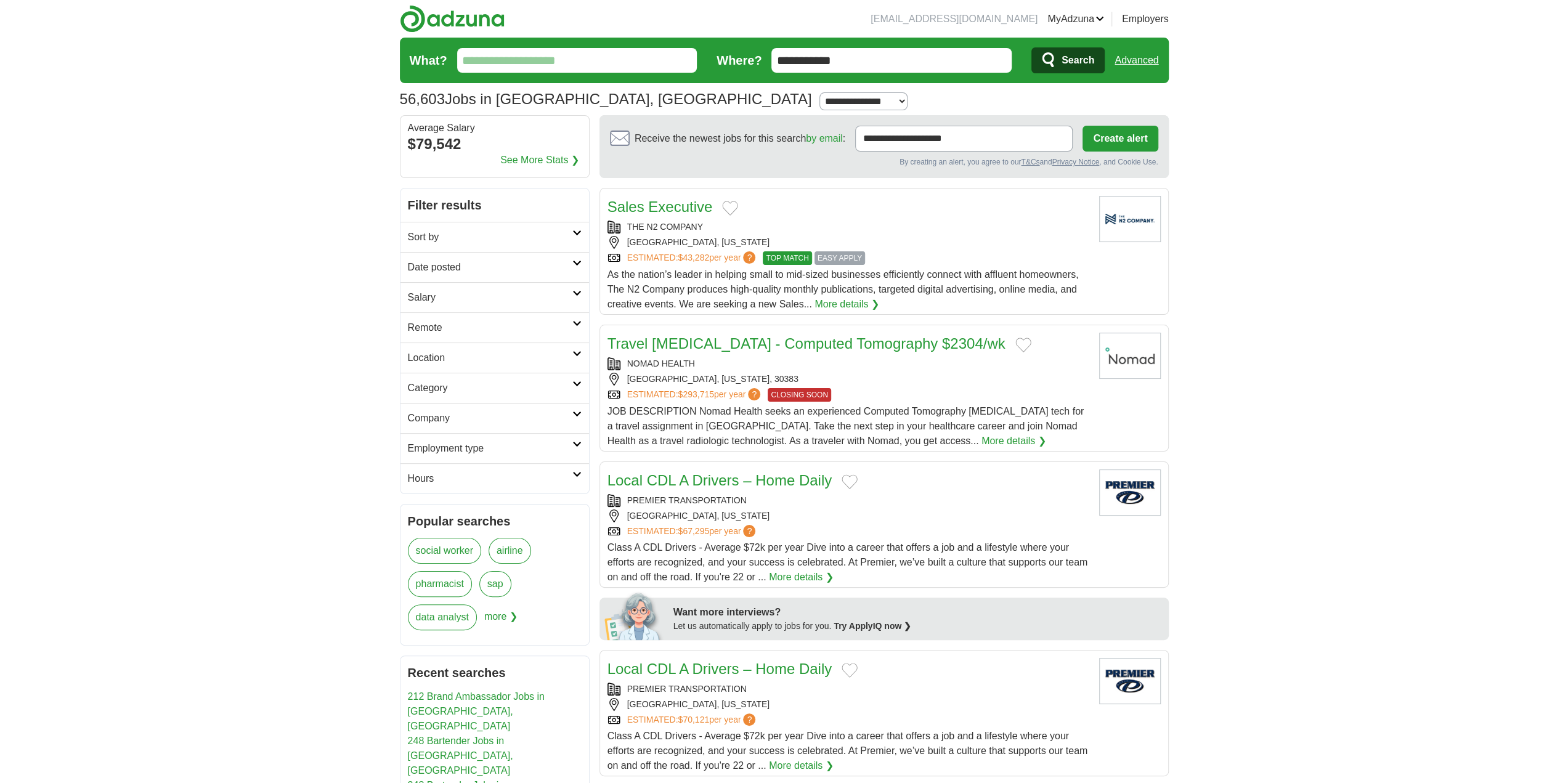
click at [546, 60] on input "What?" at bounding box center [577, 61] width 241 height 25
click at [609, 63] on input "What?" at bounding box center [577, 61] width 241 height 25
click at [486, 389] on h2 "Category" at bounding box center [490, 388] width 165 height 15
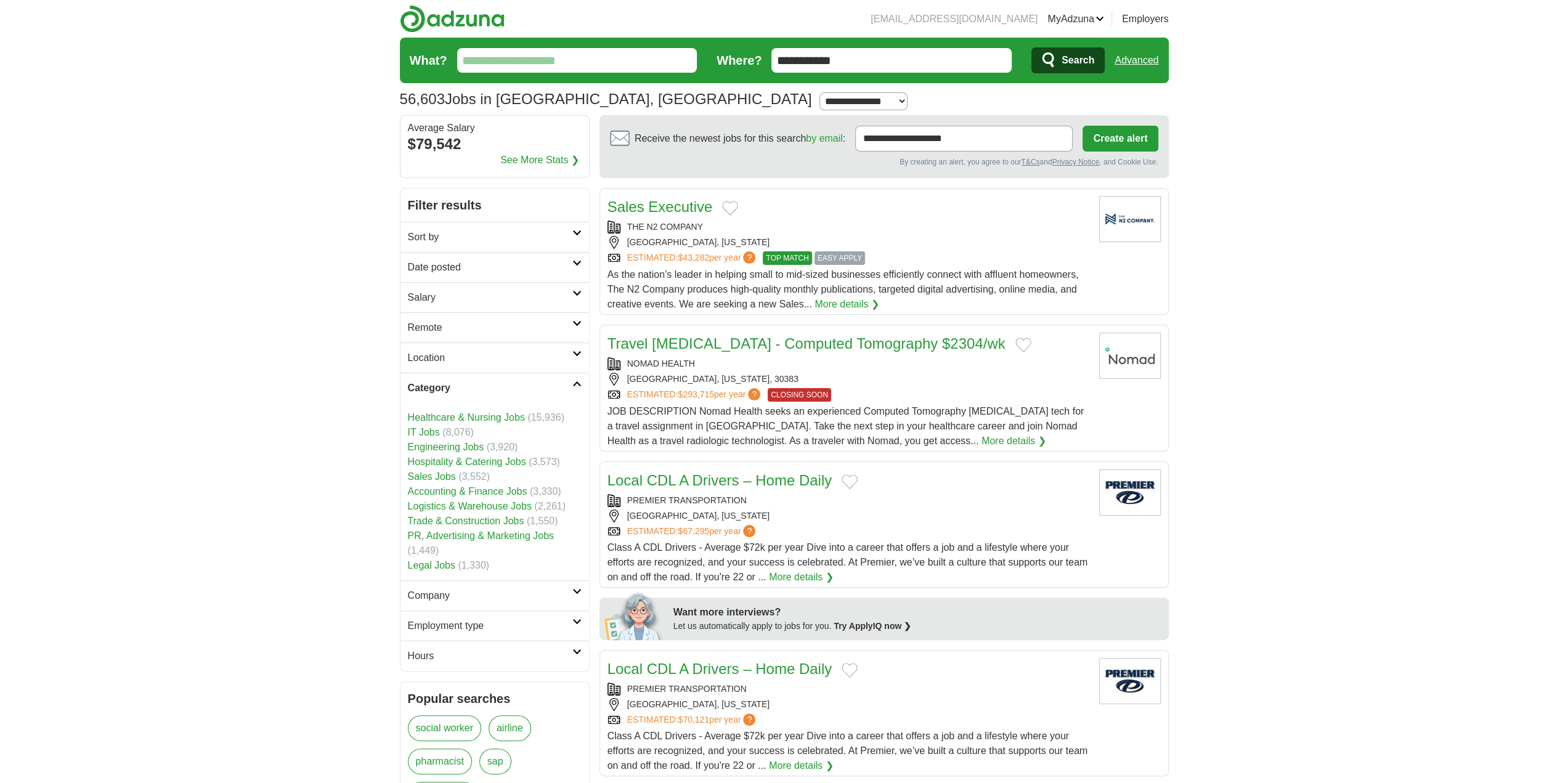
click at [486, 389] on h2 "Category" at bounding box center [490, 388] width 165 height 15
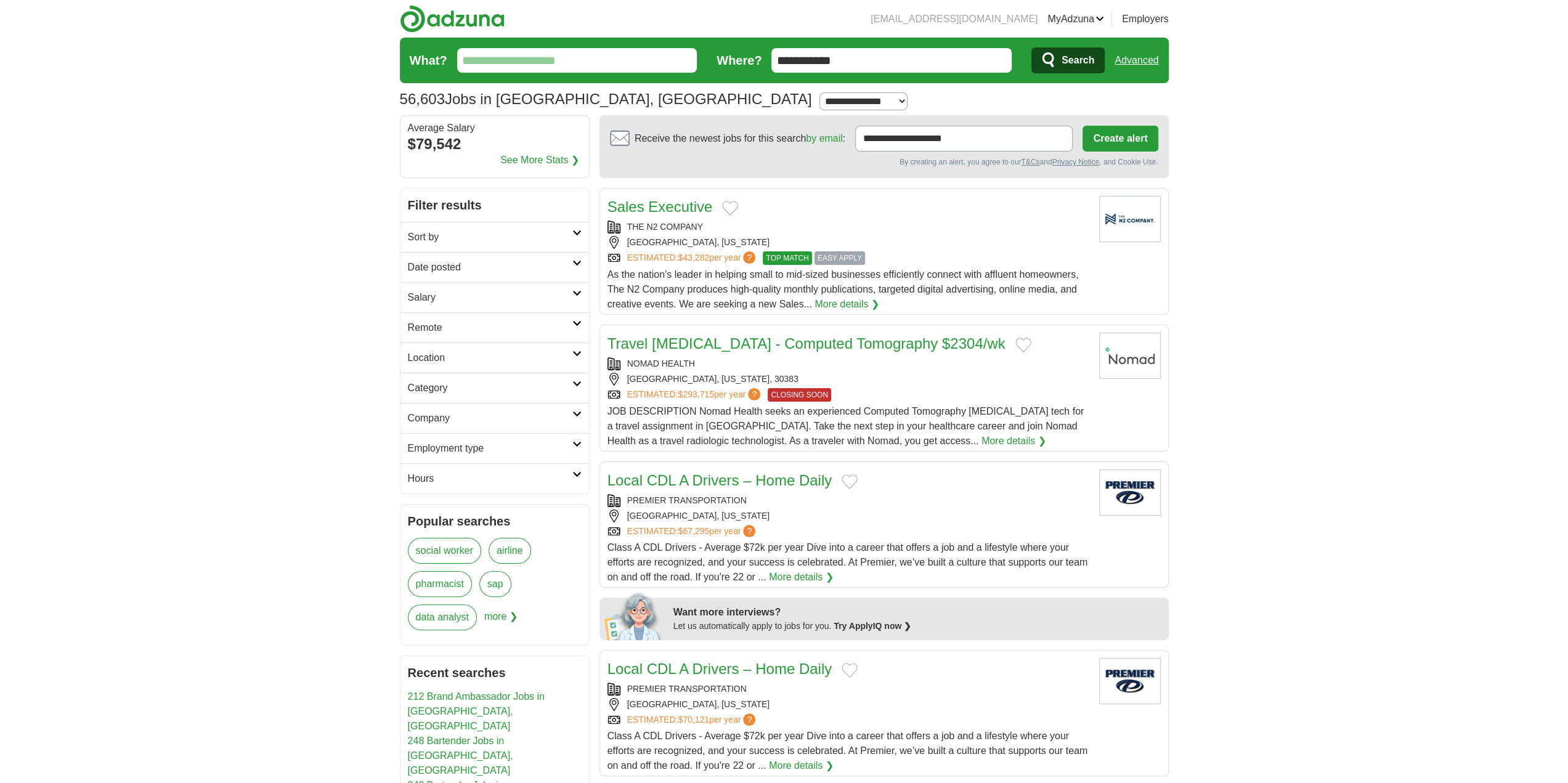
click at [582, 317] on link "Remote" at bounding box center [494, 327] width 189 height 30
click at [452, 356] on link "Remote jobs" at bounding box center [435, 357] width 56 height 11
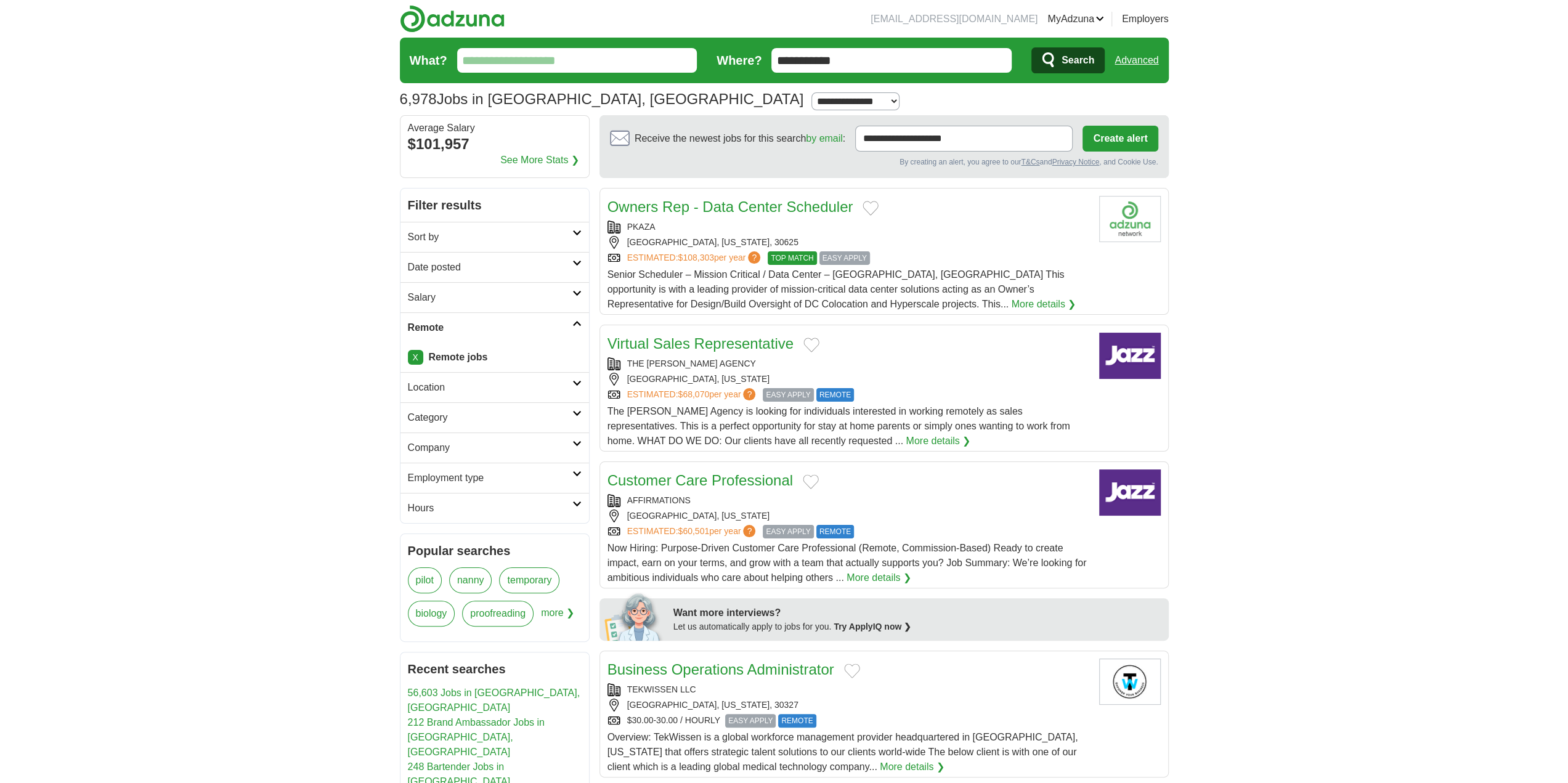
click at [579, 417] on link "Category" at bounding box center [494, 417] width 189 height 30
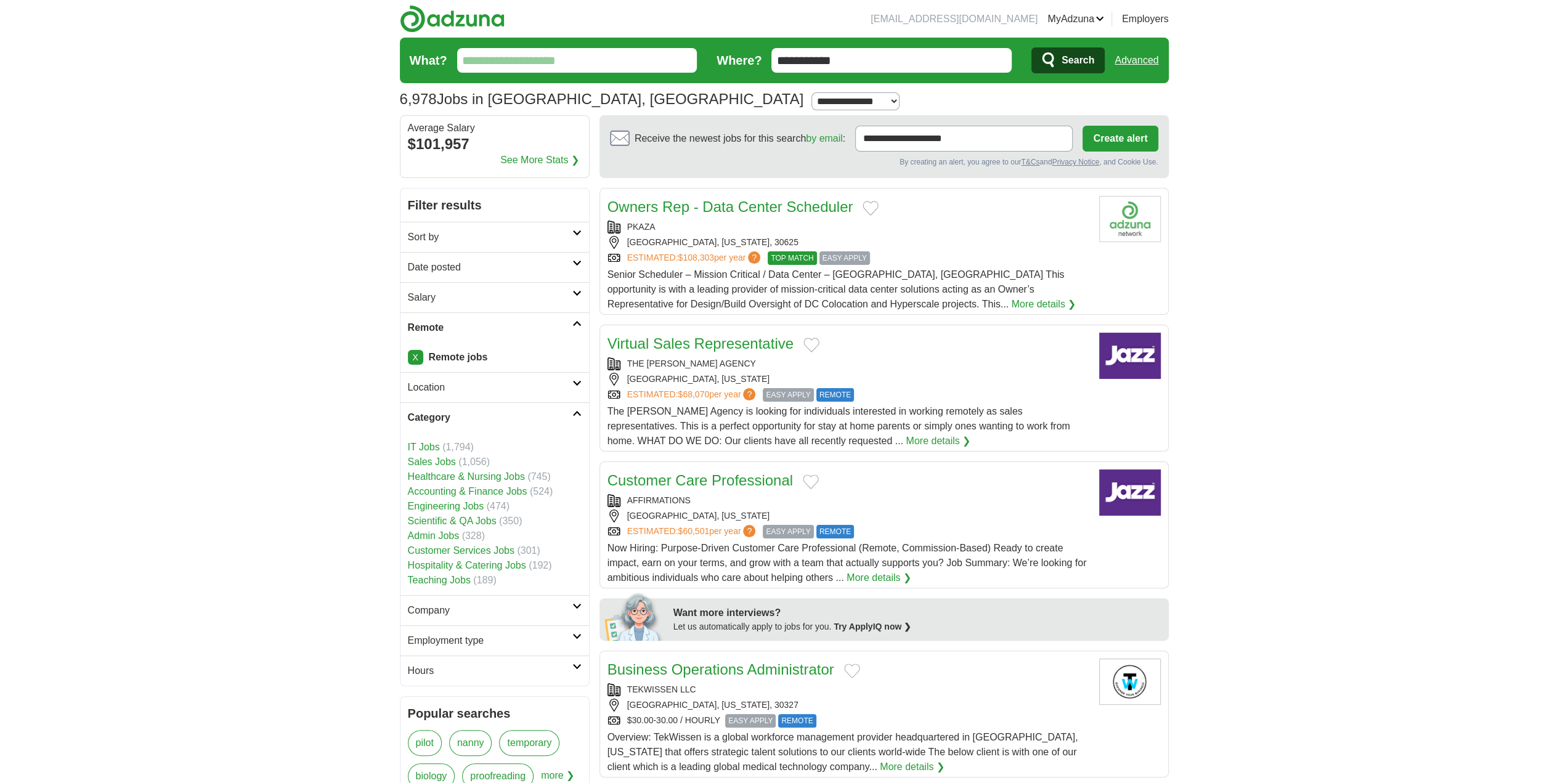
click at [479, 549] on link "Customer Services Jobs" at bounding box center [461, 551] width 107 height 11
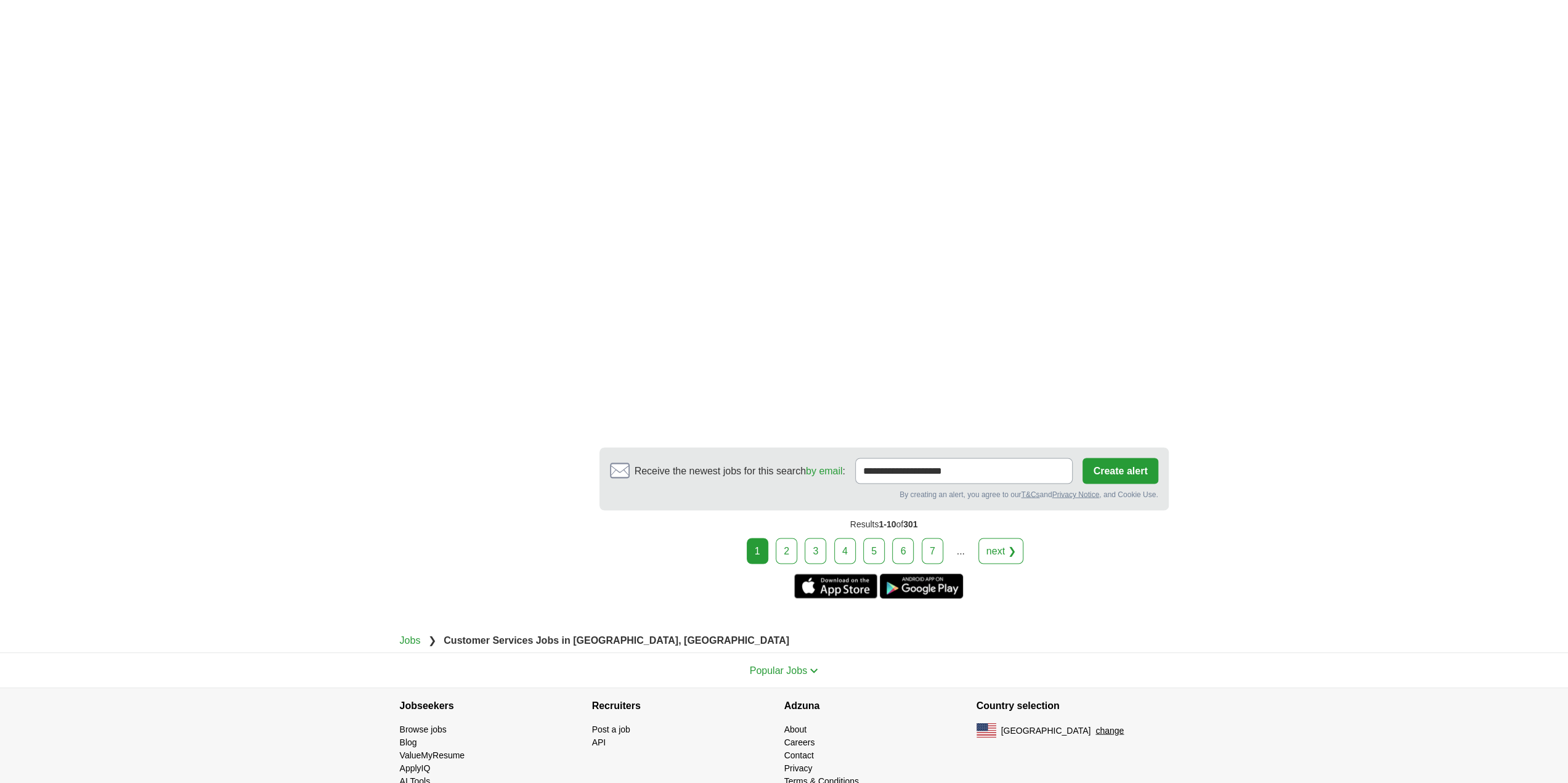
scroll to position [1947, 0]
click at [1020, 535] on div "1 2 3 4 5 6 7 ... next ❯" at bounding box center [884, 548] width 569 height 26
click at [1014, 535] on link "next ❯" at bounding box center [1001, 548] width 46 height 26
